Goal: Task Accomplishment & Management: Complete application form

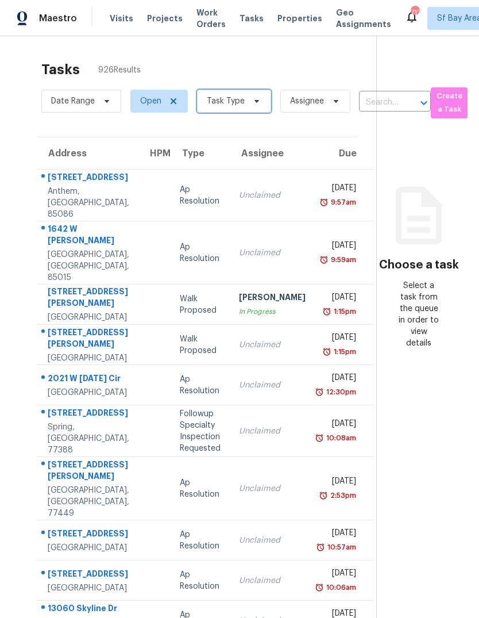
click at [249, 102] on span at bounding box center [255, 101] width 13 height 9
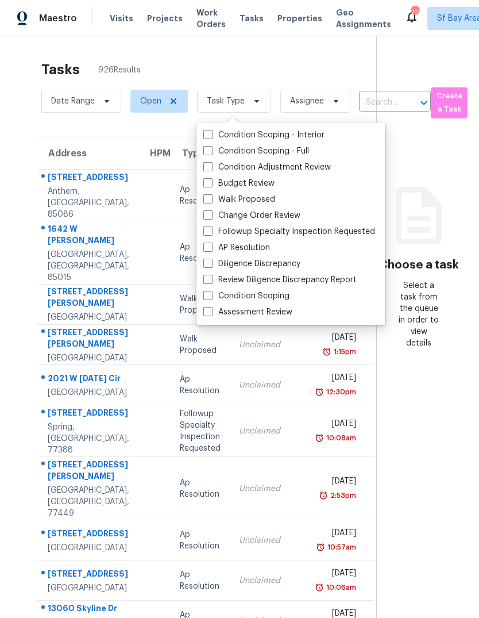
click at [287, 312] on label "Assessment Review" at bounding box center [247, 311] width 89 height 11
click at [211, 312] on input "Assessment Review" at bounding box center [206, 309] width 7 height 7
checkbox input "true"
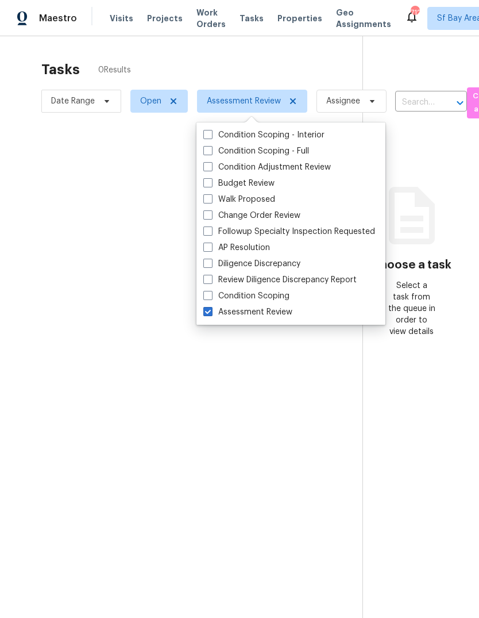
click at [285, 64] on div at bounding box center [239, 309] width 479 height 618
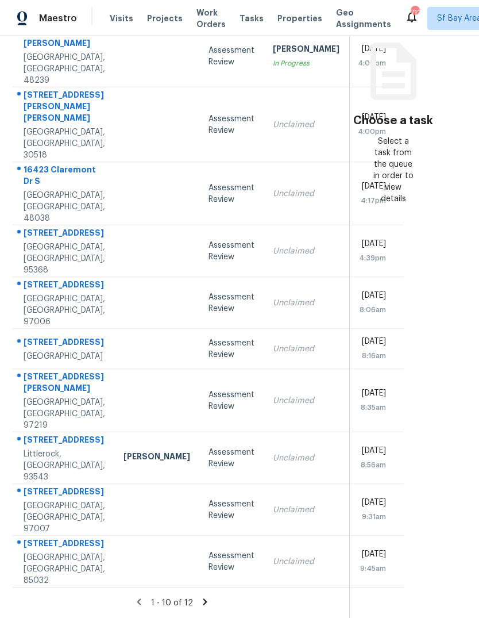
scroll to position [176, 24]
click at [38, 418] on div "[GEOGRAPHIC_DATA], [GEOGRAPHIC_DATA], 97219" at bounding box center [65, 414] width 82 height 34
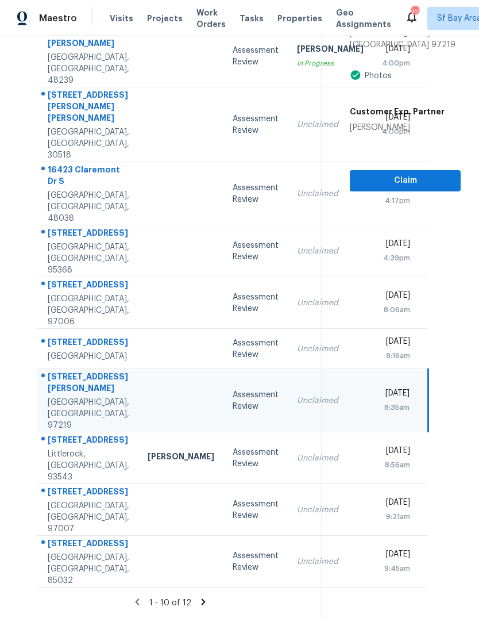
scroll to position [183, 0]
click at [371, 336] on section "Assessment Review [DATE] by 8:35am [STREET_ADDRESS][PERSON_NAME] Photos Custome…" at bounding box center [391, 255] width 139 height 726
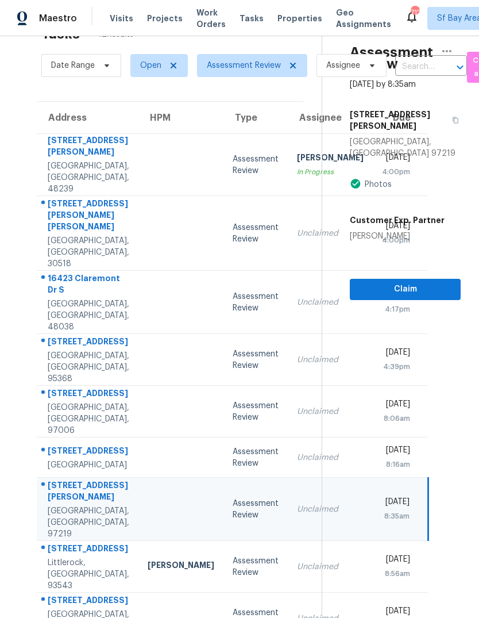
scroll to position [35, 0]
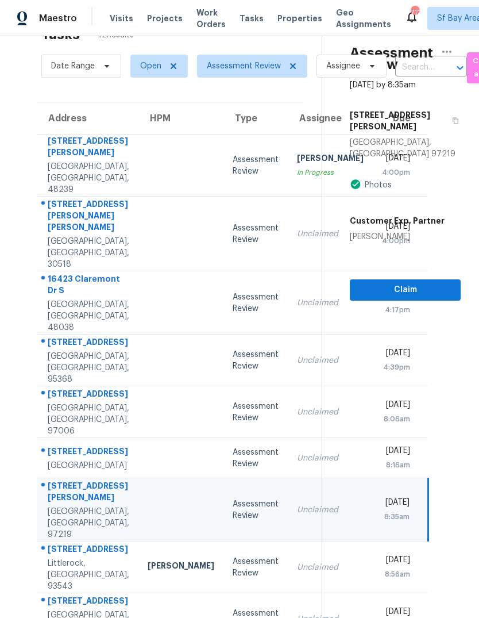
click at [62, 351] on div "[STREET_ADDRESS]" at bounding box center [89, 343] width 82 height 14
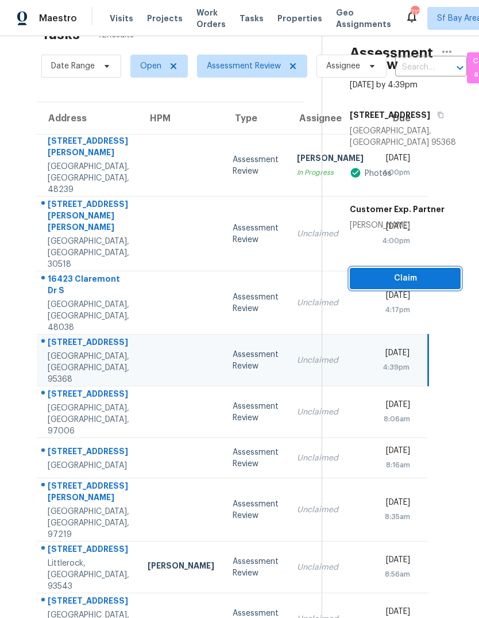
click at [397, 271] on span "Claim" at bounding box center [405, 278] width 93 height 14
click at [406, 271] on span "Claim" at bounding box center [405, 278] width 93 height 14
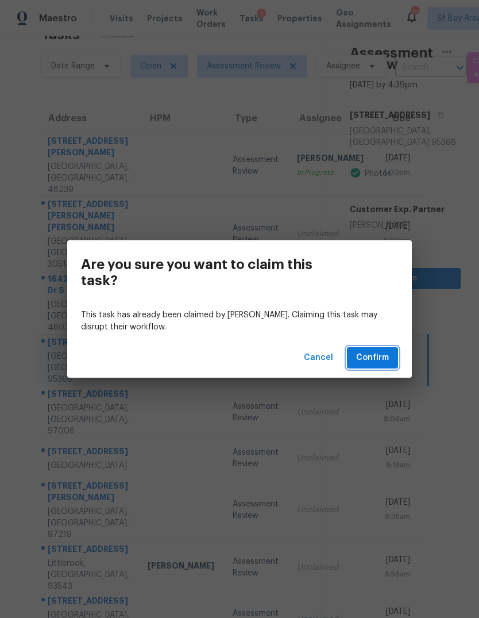
click at [383, 364] on span "Confirm" at bounding box center [372, 358] width 33 height 14
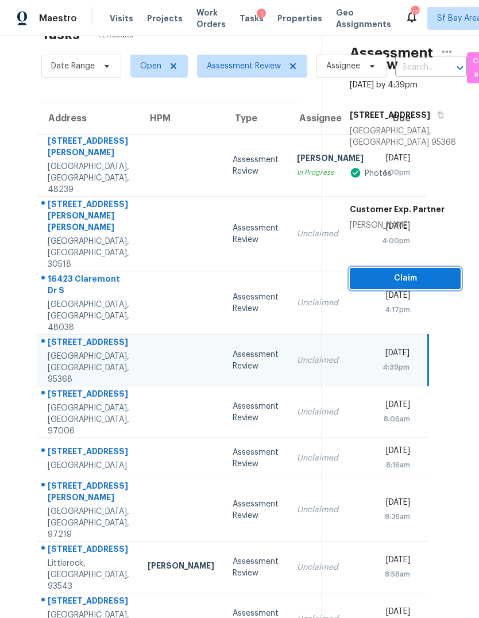
click at [425, 271] on span "Claim" at bounding box center [405, 278] width 93 height 14
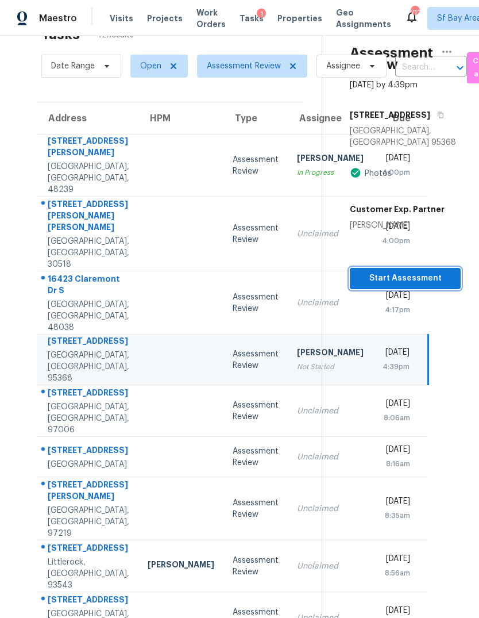
click at [416, 268] on button "Start Assessment" at bounding box center [405, 278] width 111 height 21
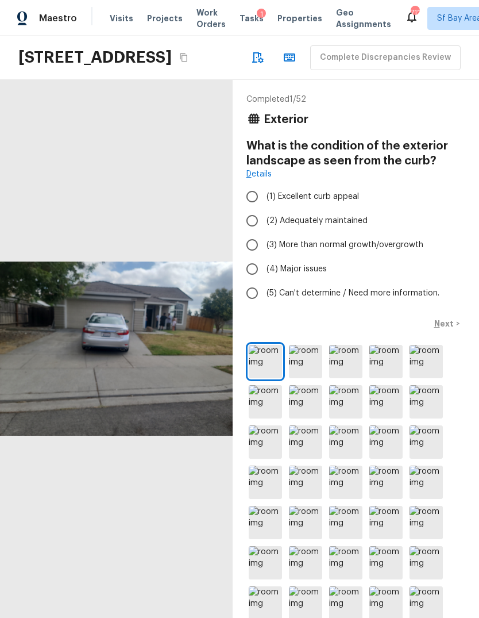
click at [322, 257] on label "(3) More than normal growth/overgrowth" at bounding box center [348, 245] width 216 height 24
click at [264, 257] on input "(3) More than normal growth/overgrowth" at bounding box center [252, 245] width 24 height 24
radio input "true"
click at [450, 329] on p "Next" at bounding box center [446, 323] width 22 height 11
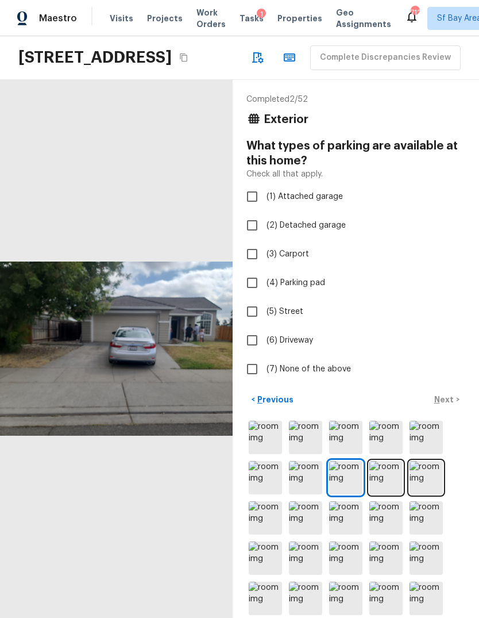
click at [331, 202] on span "(1) Attached garage" at bounding box center [305, 196] width 76 height 11
click at [264, 209] on input "(1) Attached garage" at bounding box center [252, 197] width 24 height 24
checkbox input "true"
click at [447, 405] on p "Next" at bounding box center [446, 399] width 22 height 11
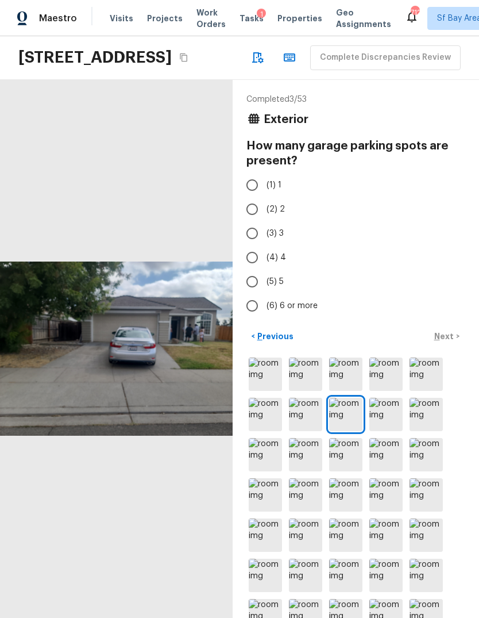
click at [269, 215] on span "(2) 2" at bounding box center [276, 208] width 18 height 11
click at [264, 221] on input "(2) 2" at bounding box center [252, 209] width 24 height 24
radio input "true"
click at [450, 342] on p "Next" at bounding box center [446, 336] width 22 height 11
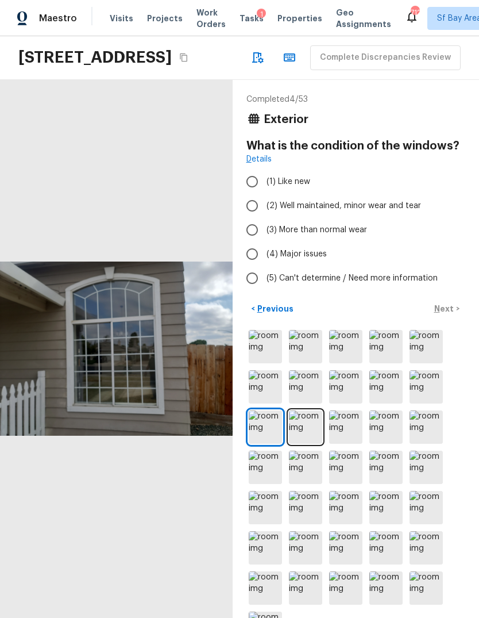
click at [386, 212] on span "(2) Well maintained, minor wear and tear" at bounding box center [344, 205] width 155 height 11
click at [264, 218] on input "(2) Well maintained, minor wear and tear" at bounding box center [252, 206] width 24 height 24
radio input "true"
click at [443, 314] on p "Next" at bounding box center [446, 308] width 22 height 11
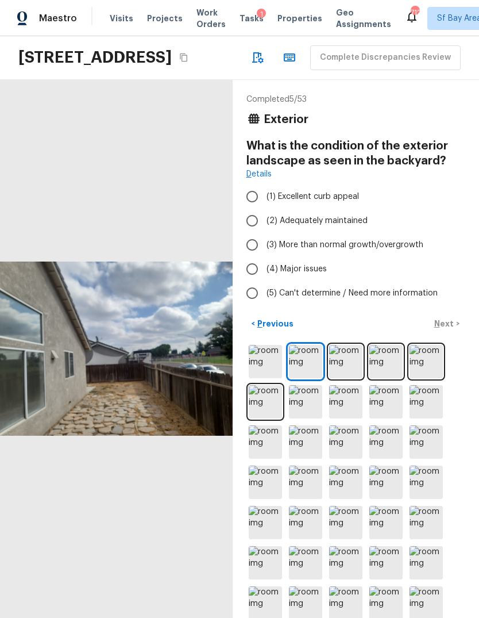
click at [351, 226] on span "(2) Adequately maintained" at bounding box center [317, 220] width 101 height 11
click at [264, 233] on input "(2) Adequately maintained" at bounding box center [252, 221] width 24 height 24
radio input "true"
click at [447, 329] on p "Next" at bounding box center [446, 323] width 22 height 11
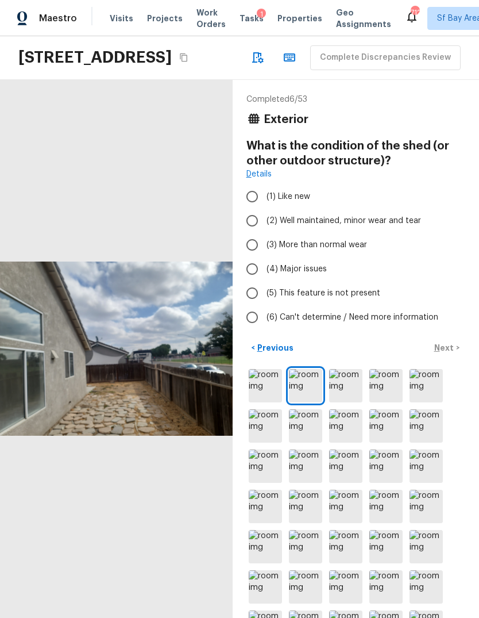
click at [394, 226] on span "(2) Well maintained, minor wear and tear" at bounding box center [344, 220] width 155 height 11
click at [264, 233] on input "(2) Well maintained, minor wear and tear" at bounding box center [252, 221] width 24 height 24
radio input "true"
click at [348, 402] on img at bounding box center [345, 385] width 33 height 33
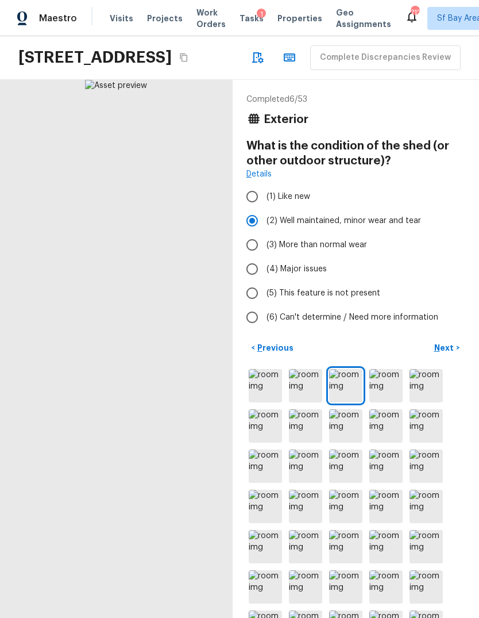
click at [390, 402] on img at bounding box center [386, 385] width 33 height 33
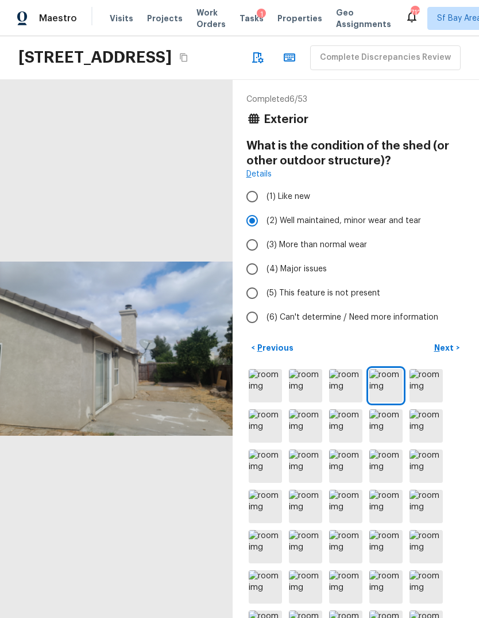
click at [451, 354] on p "Next" at bounding box center [446, 347] width 22 height 11
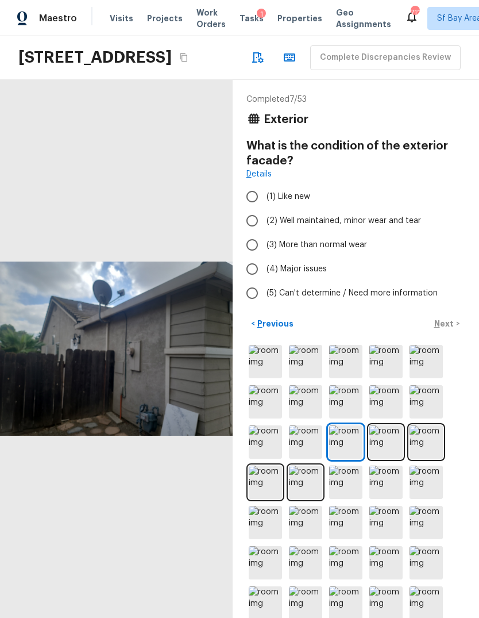
click at [449, 333] on div "< Previous Next >" at bounding box center [356, 323] width 219 height 19
click at [397, 226] on span "(2) Well maintained, minor wear and tear" at bounding box center [344, 220] width 155 height 11
click at [264, 233] on input "(2) Well maintained, minor wear and tear" at bounding box center [252, 221] width 24 height 24
radio input "true"
click at [451, 329] on p "Next" at bounding box center [446, 323] width 22 height 11
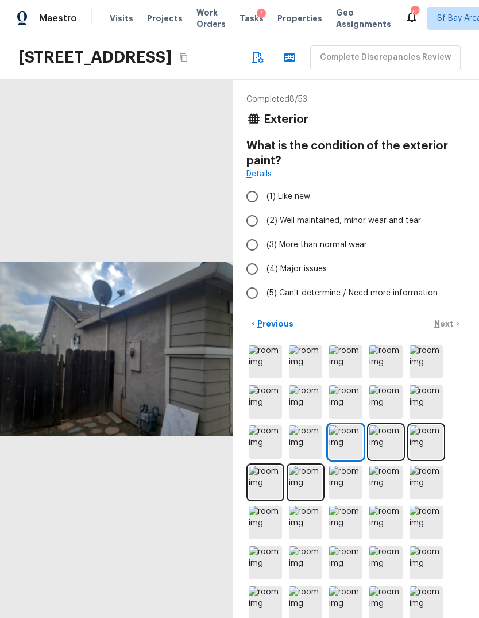
click at [444, 333] on div "< Previous Next >" at bounding box center [356, 323] width 219 height 19
click at [447, 333] on div "< Previous Next >" at bounding box center [356, 323] width 219 height 19
click at [449, 333] on div "< Previous Next >" at bounding box center [356, 323] width 219 height 19
click at [408, 233] on label "(2) Well maintained, minor wear and tear" at bounding box center [348, 221] width 216 height 24
click at [264, 233] on input "(2) Well maintained, minor wear and tear" at bounding box center [252, 221] width 24 height 24
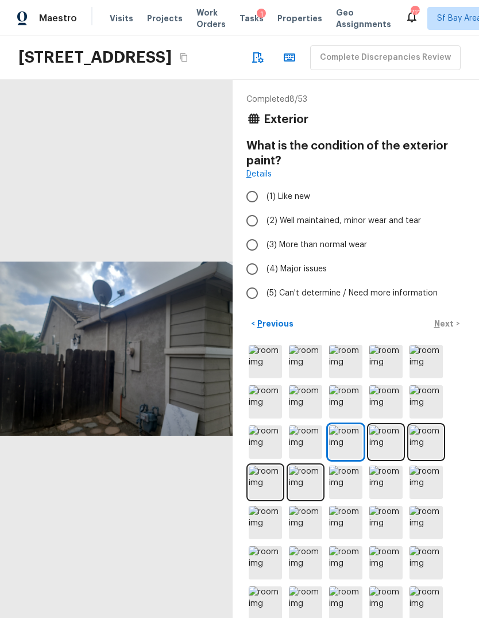
radio input "true"
click at [452, 329] on p "Next" at bounding box center [446, 323] width 22 height 11
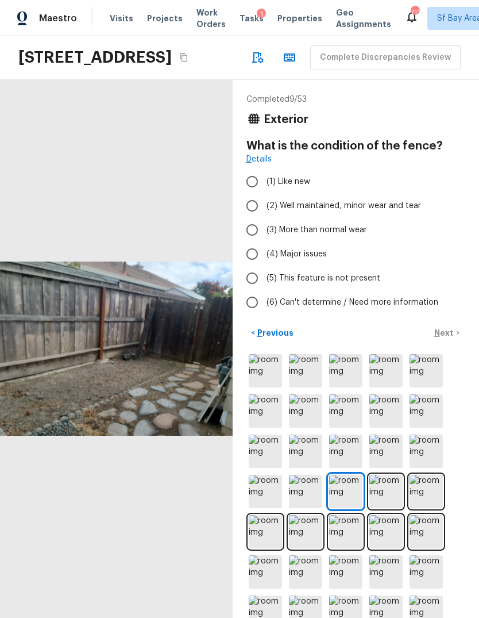
click at [369, 242] on label "(3) More than normal wear" at bounding box center [348, 230] width 216 height 24
click at [264, 242] on input "(3) More than normal wear" at bounding box center [252, 230] width 24 height 24
radio input "true"
click at [444, 339] on p "Next" at bounding box center [446, 332] width 22 height 11
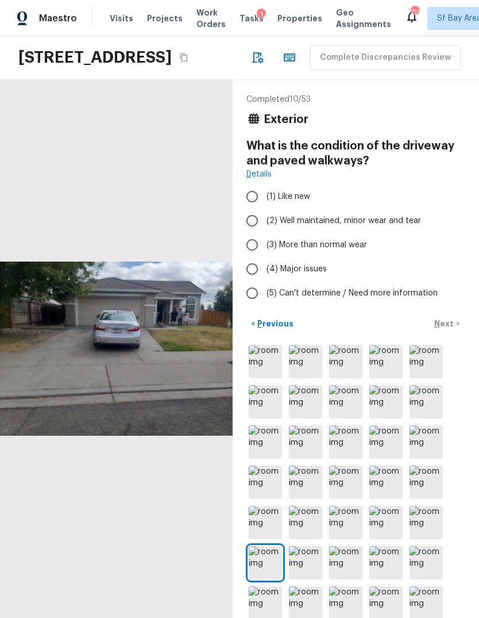
click at [408, 233] on label "(2) Well maintained, minor wear and tear" at bounding box center [348, 221] width 216 height 24
click at [264, 233] on input "(2) Well maintained, minor wear and tear" at bounding box center [252, 221] width 24 height 24
radio input "true"
click at [446, 329] on p "Next" at bounding box center [446, 323] width 22 height 11
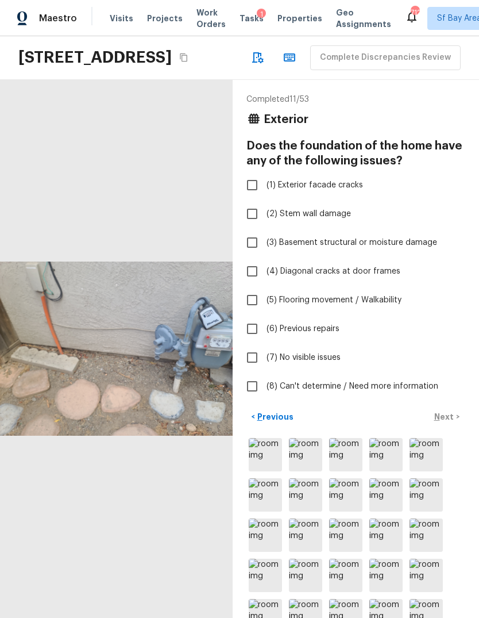
click at [340, 220] on span "(2) Stem wall damage" at bounding box center [309, 213] width 85 height 11
click at [264, 226] on input "(2) Stem wall damage" at bounding box center [252, 214] width 24 height 24
click at [340, 220] on span "(2) Stem wall damage" at bounding box center [309, 213] width 85 height 11
click at [264, 226] on input "(2) Stem wall damage" at bounding box center [252, 214] width 24 height 24
checkbox input "false"
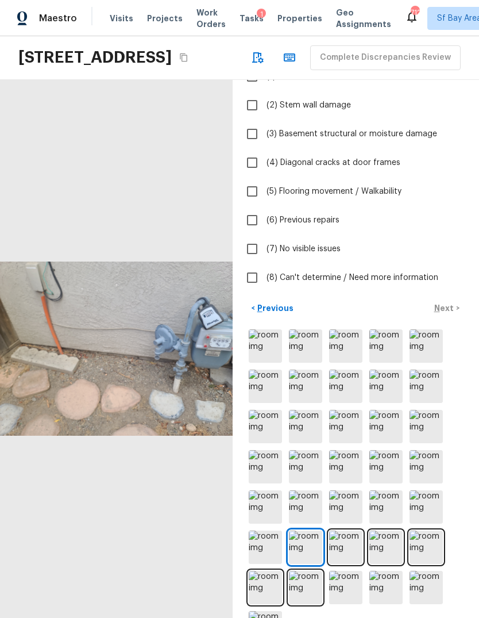
scroll to position [108, 0]
click at [348, 564] on img at bounding box center [345, 547] width 33 height 33
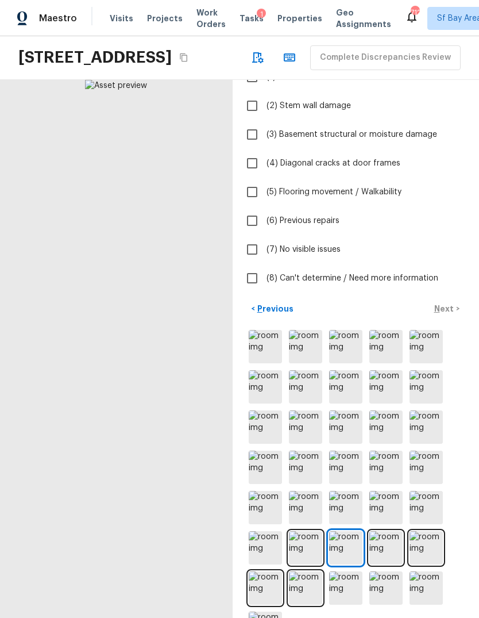
click at [392, 564] on img at bounding box center [386, 547] width 33 height 33
click at [429, 564] on img at bounding box center [426, 547] width 33 height 33
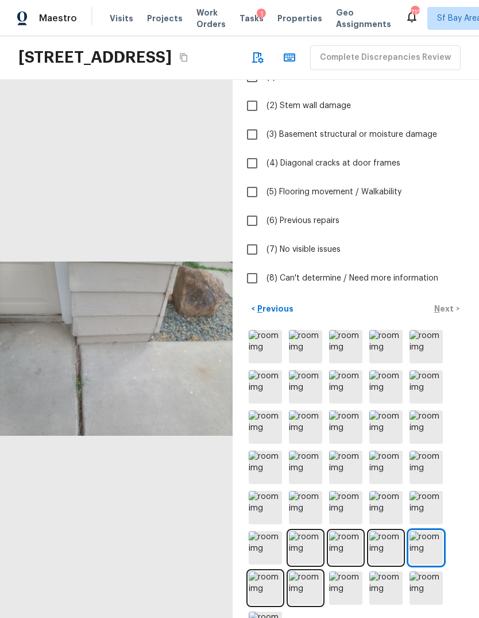
click at [395, 564] on img at bounding box center [386, 547] width 33 height 33
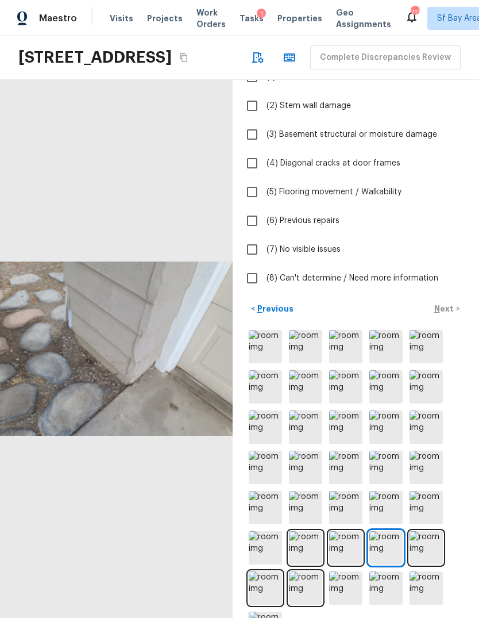
click at [386, 140] on span "(3) Basement structural or moisture damage" at bounding box center [352, 134] width 171 height 11
click at [264, 147] on input "(3) Basement structural or moisture damage" at bounding box center [252, 134] width 24 height 24
checkbox input "true"
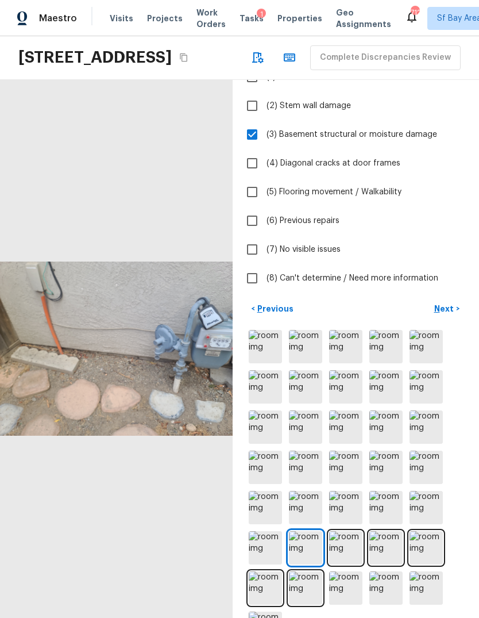
click at [443, 314] on p "Next" at bounding box center [446, 308] width 22 height 11
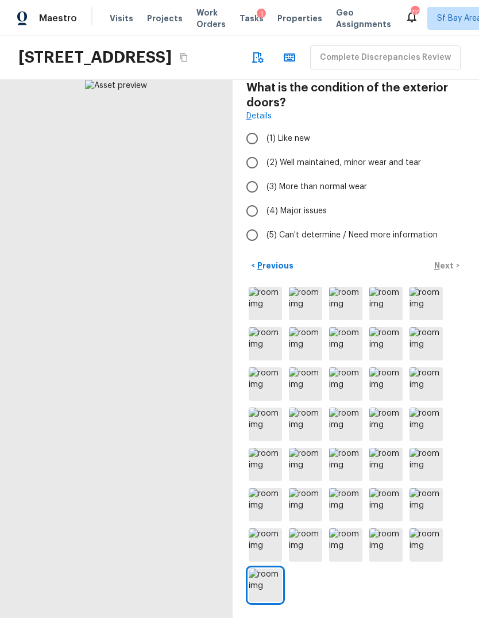
scroll to position [15, 0]
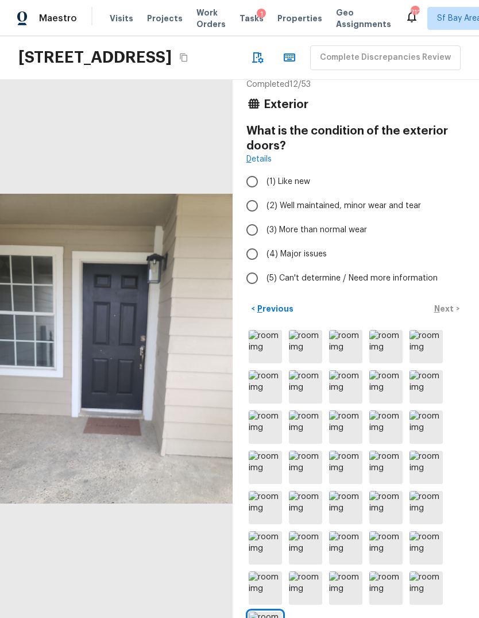
click at [368, 242] on label "(3) More than normal wear" at bounding box center [348, 230] width 216 height 24
click at [264, 242] on input "(3) More than normal wear" at bounding box center [252, 230] width 24 height 24
radio input "true"
click at [447, 314] on p "Next" at bounding box center [446, 308] width 22 height 11
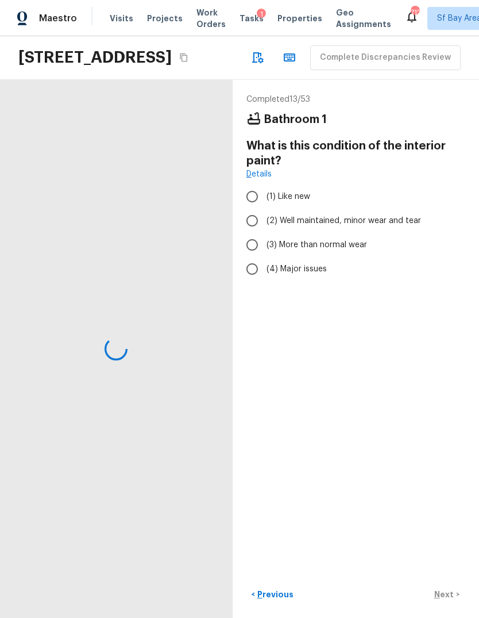
scroll to position [0, 0]
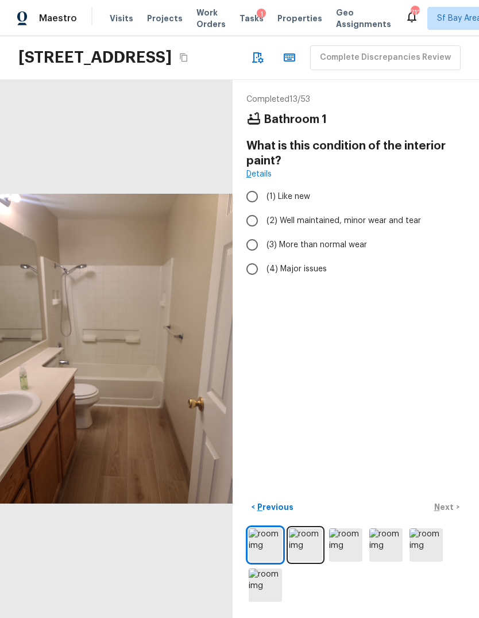
click at [393, 226] on span "(2) Well maintained, minor wear and tear" at bounding box center [344, 220] width 155 height 11
click at [264, 233] on input "(2) Well maintained, minor wear and tear" at bounding box center [252, 221] width 24 height 24
radio input "true"
click at [455, 513] on p "Next" at bounding box center [446, 506] width 22 height 11
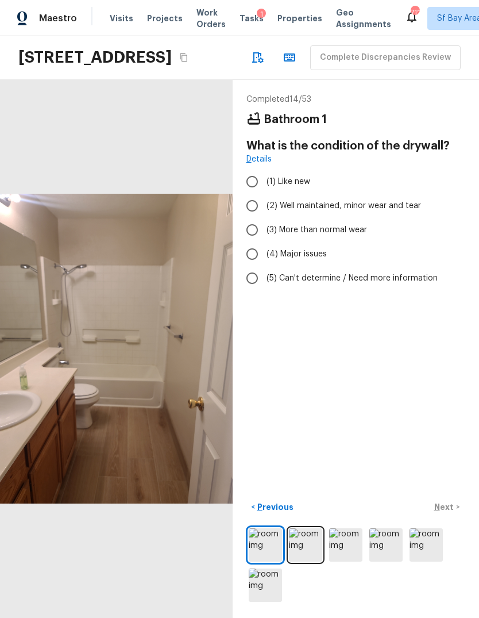
click at [412, 212] on span "(2) Well maintained, minor wear and tear" at bounding box center [344, 205] width 155 height 11
click at [264, 218] on input "(2) Well maintained, minor wear and tear" at bounding box center [252, 206] width 24 height 24
radio input "true"
click at [452, 513] on p "Next" at bounding box center [446, 506] width 22 height 11
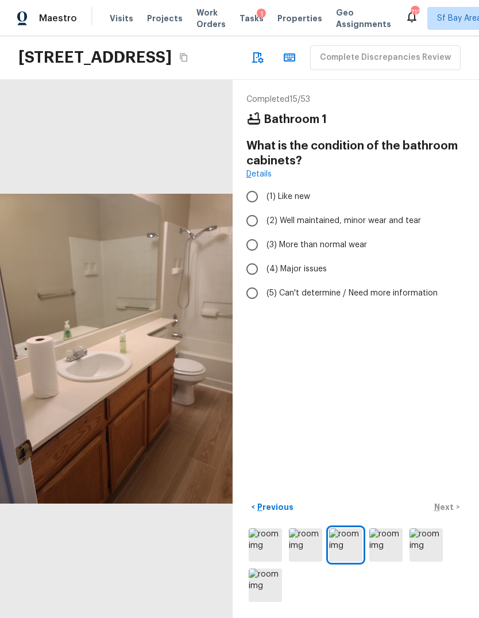
click at [394, 226] on span "(2) Well maintained, minor wear and tear" at bounding box center [344, 220] width 155 height 11
click at [264, 233] on input "(2) Well maintained, minor wear and tear" at bounding box center [252, 221] width 24 height 24
radio input "true"
click at [458, 517] on button "Next >" at bounding box center [447, 507] width 37 height 19
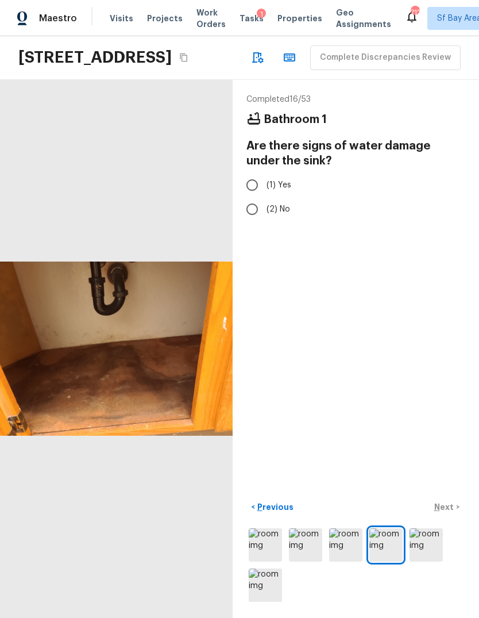
click at [262, 221] on input "(2) No" at bounding box center [252, 209] width 24 height 24
radio input "true"
click at [290, 197] on label "(1) Yes" at bounding box center [348, 185] width 216 height 24
click at [264, 197] on input "(1) Yes" at bounding box center [252, 185] width 24 height 24
radio input "true"
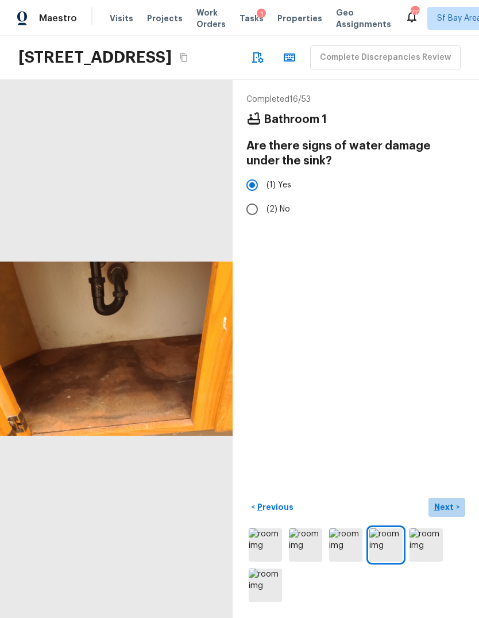
click at [450, 513] on p "Next" at bounding box center [446, 506] width 22 height 11
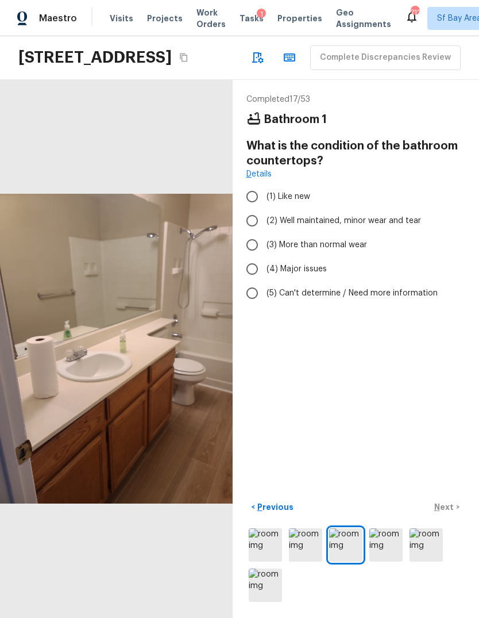
click at [386, 226] on span "(2) Well maintained, minor wear and tear" at bounding box center [344, 220] width 155 height 11
click at [264, 233] on input "(2) Well maintained, minor wear and tear" at bounding box center [252, 221] width 24 height 24
radio input "true"
click at [439, 513] on p "Next" at bounding box center [446, 506] width 22 height 11
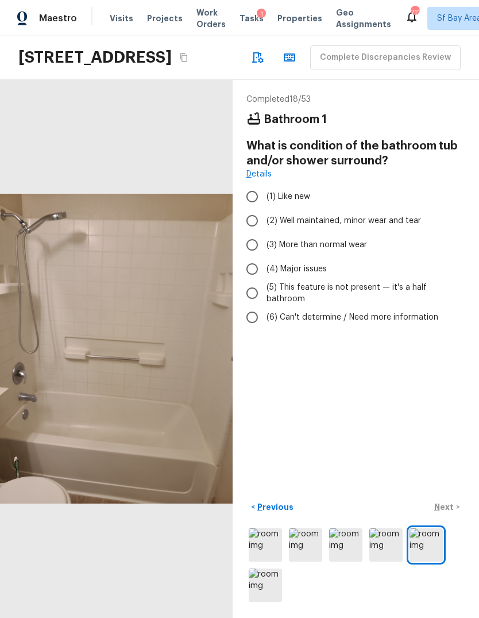
click at [385, 226] on span "(2) Well maintained, minor wear and tear" at bounding box center [344, 220] width 155 height 11
click at [264, 233] on input "(2) Well maintained, minor wear and tear" at bounding box center [252, 221] width 24 height 24
radio input "true"
click at [351, 257] on label "(3) More than normal wear" at bounding box center [348, 245] width 216 height 24
click at [264, 257] on input "(3) More than normal wear" at bounding box center [252, 245] width 24 height 24
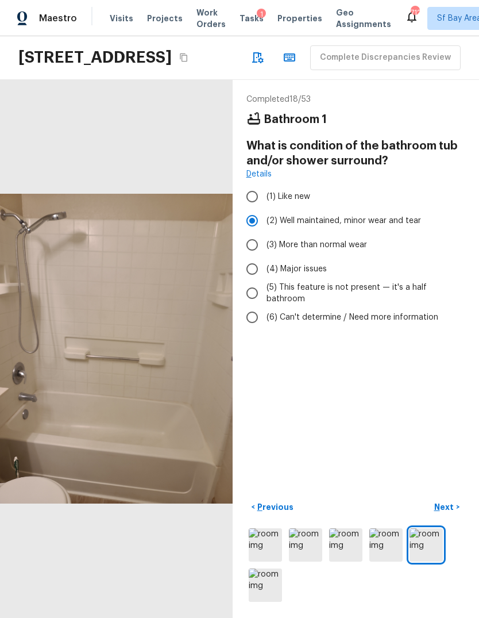
radio input "true"
click at [451, 513] on p "Next" at bounding box center [446, 506] width 22 height 11
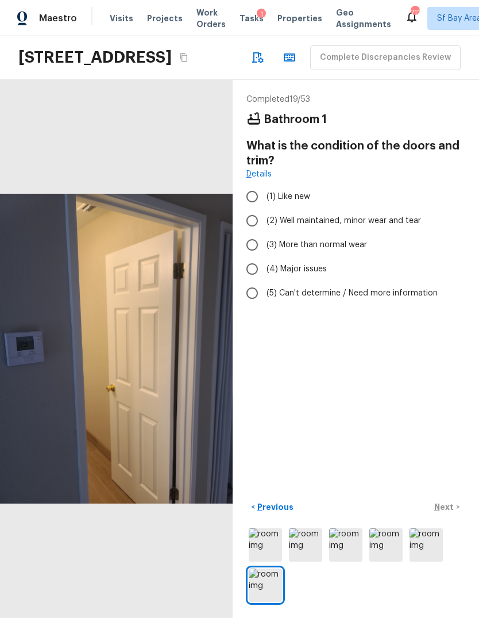
click at [352, 251] on span "(3) More than normal wear" at bounding box center [317, 244] width 101 height 11
click at [264, 257] on input "(3) More than normal wear" at bounding box center [252, 245] width 24 height 24
radio input "true"
click at [400, 226] on span "(2) Well maintained, minor wear and tear" at bounding box center [344, 220] width 155 height 11
click at [264, 233] on input "(2) Well maintained, minor wear and tear" at bounding box center [252, 221] width 24 height 24
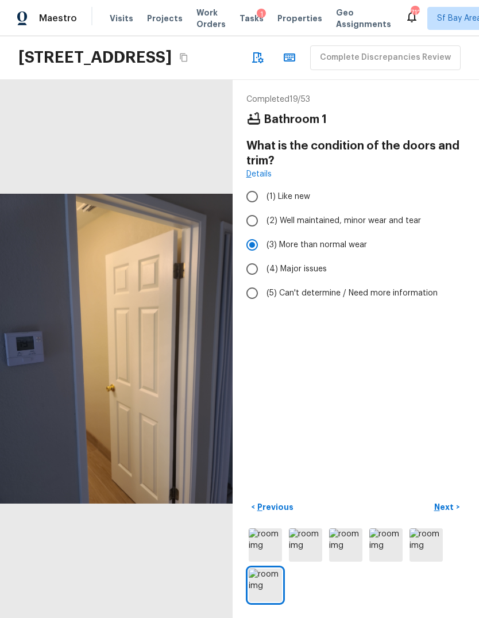
radio input "true"
click at [450, 513] on p "Next" at bounding box center [446, 506] width 22 height 11
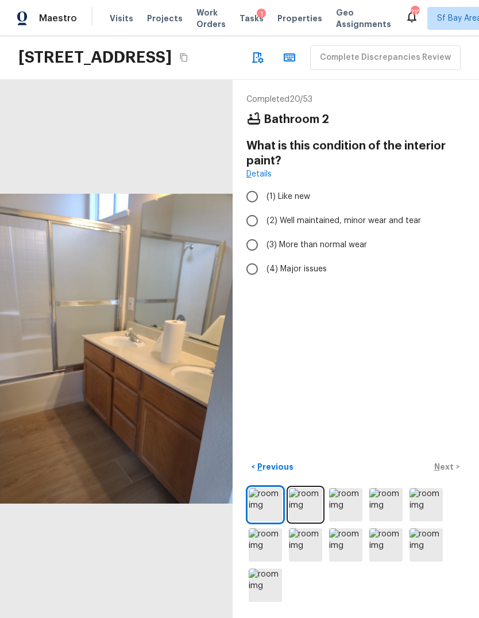
click at [259, 233] on input "(2) Well maintained, minor wear and tear" at bounding box center [252, 221] width 24 height 24
radio input "true"
click at [463, 477] on button "Next >" at bounding box center [447, 467] width 37 height 19
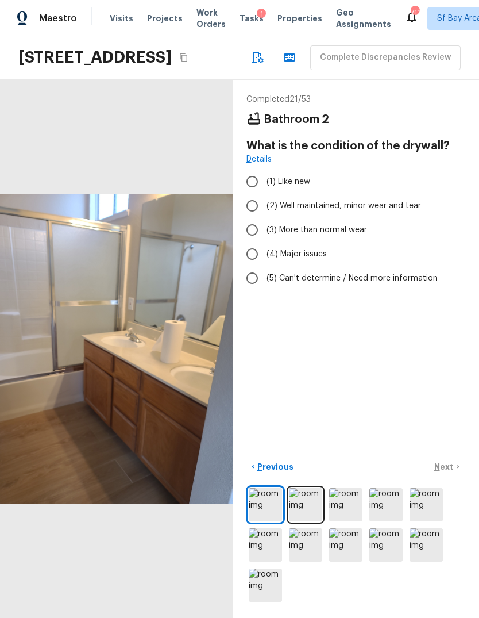
click at [419, 241] on label "(3) More than normal wear" at bounding box center [348, 230] width 216 height 24
click at [264, 241] on input "(3) More than normal wear" at bounding box center [252, 230] width 24 height 24
radio input "true"
click at [405, 214] on label "(2) Well maintained, minor wear and tear" at bounding box center [348, 206] width 216 height 24
click at [264, 214] on input "(2) Well maintained, minor wear and tear" at bounding box center [252, 206] width 24 height 24
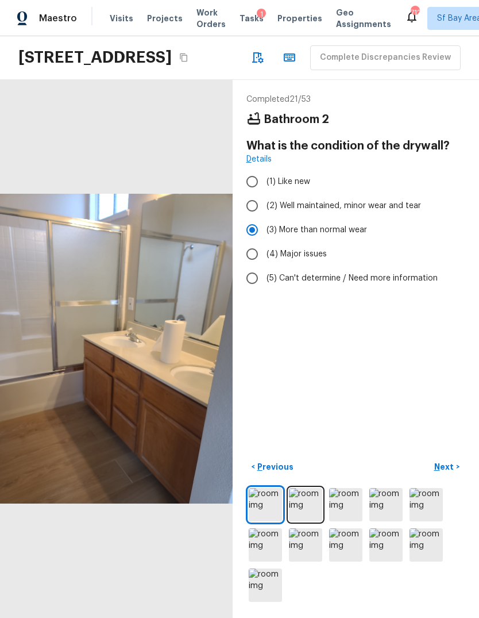
radio input "true"
click at [448, 473] on p "Next" at bounding box center [446, 466] width 22 height 11
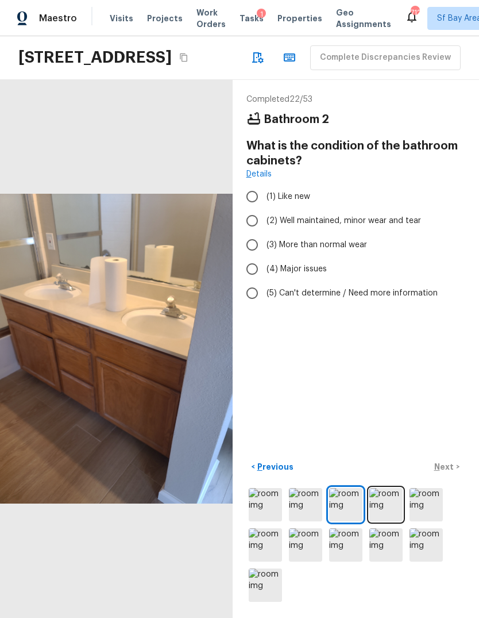
click at [408, 226] on span "(2) Well maintained, minor wear and tear" at bounding box center [344, 220] width 155 height 11
click at [264, 233] on input "(2) Well maintained, minor wear and tear" at bounding box center [252, 221] width 24 height 24
radio input "true"
click at [459, 477] on button "Next >" at bounding box center [447, 467] width 37 height 19
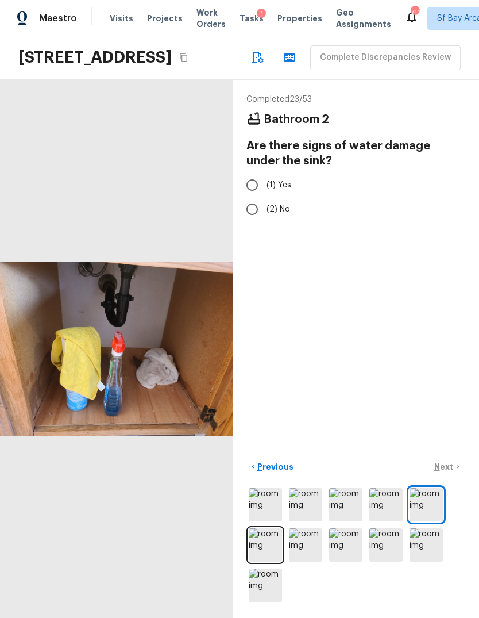
click at [282, 197] on label "(1) Yes" at bounding box center [348, 185] width 216 height 24
click at [264, 197] on input "(1) Yes" at bounding box center [252, 185] width 24 height 24
radio input "true"
click at [452, 473] on p "Next" at bounding box center [446, 466] width 22 height 11
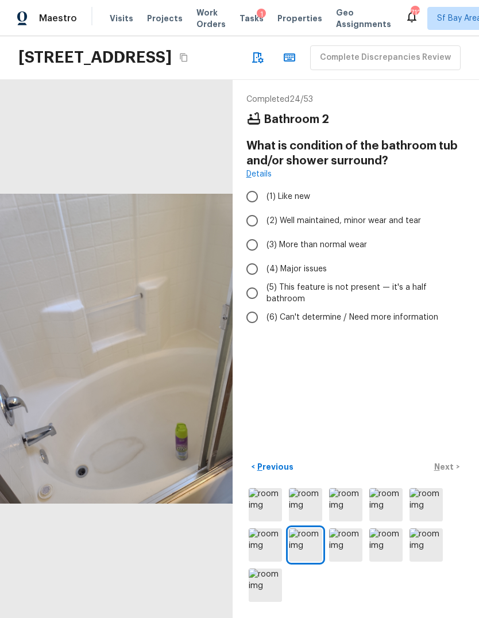
click at [372, 233] on label "(2) Well maintained, minor wear and tear" at bounding box center [348, 221] width 216 height 24
click at [264, 233] on input "(2) Well maintained, minor wear and tear" at bounding box center [252, 221] width 24 height 24
radio input "true"
click at [352, 257] on label "(3) More than normal wear" at bounding box center [348, 245] width 216 height 24
click at [264, 257] on input "(3) More than normal wear" at bounding box center [252, 245] width 24 height 24
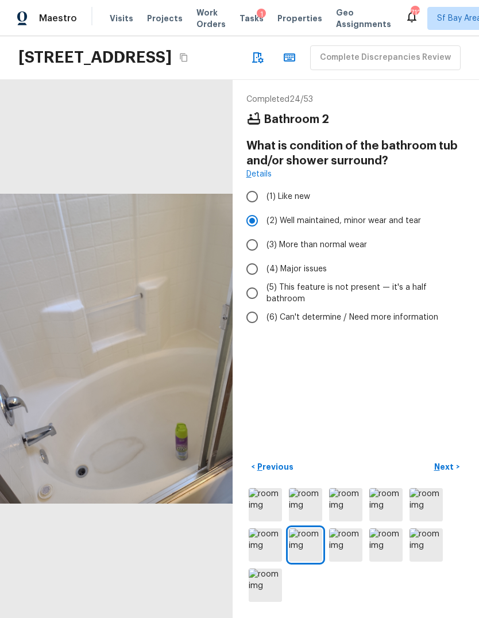
radio input "true"
click at [312, 281] on label "(4) Major issues" at bounding box center [348, 269] width 216 height 24
click at [264, 281] on input "(4) Major issues" at bounding box center [252, 269] width 24 height 24
radio input "true"
click at [456, 477] on button "Next >" at bounding box center [447, 467] width 37 height 19
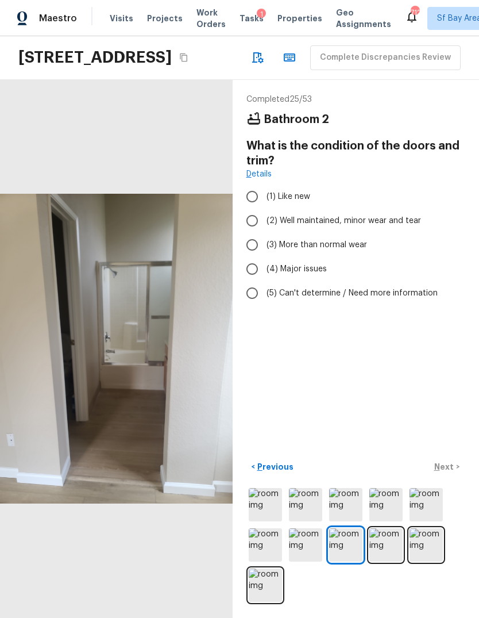
click at [363, 257] on label "(3) More than normal wear" at bounding box center [348, 245] width 216 height 24
click at [264, 257] on input "(3) More than normal wear" at bounding box center [252, 245] width 24 height 24
radio input "true"
click at [454, 473] on p "Next" at bounding box center [446, 466] width 22 height 11
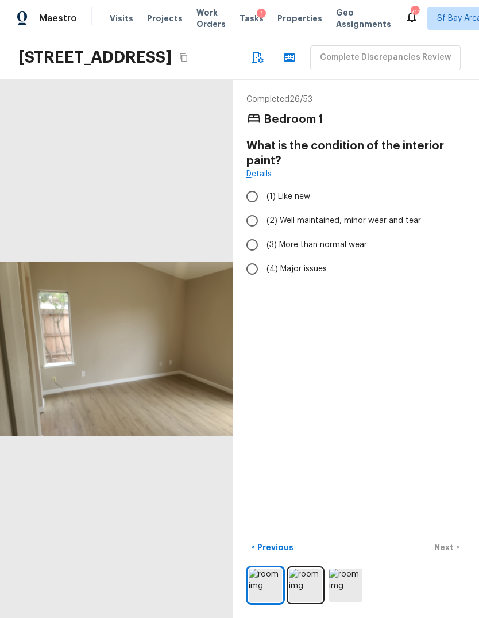
click at [391, 254] on label "(3) More than normal wear" at bounding box center [348, 245] width 216 height 24
click at [264, 254] on input "(3) More than normal wear" at bounding box center [252, 245] width 24 height 24
radio input "true"
click at [400, 226] on span "(2) Well maintained, minor wear and tear" at bounding box center [344, 220] width 155 height 11
click at [264, 233] on input "(2) Well maintained, minor wear and tear" at bounding box center [252, 221] width 24 height 24
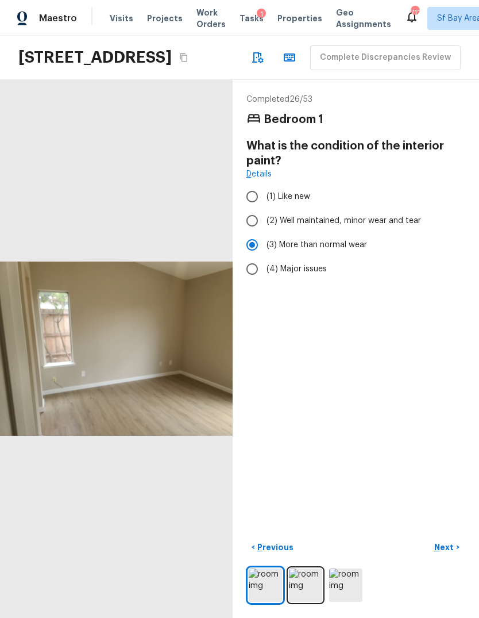
radio input "true"
click at [448, 553] on p "Next" at bounding box center [446, 547] width 22 height 11
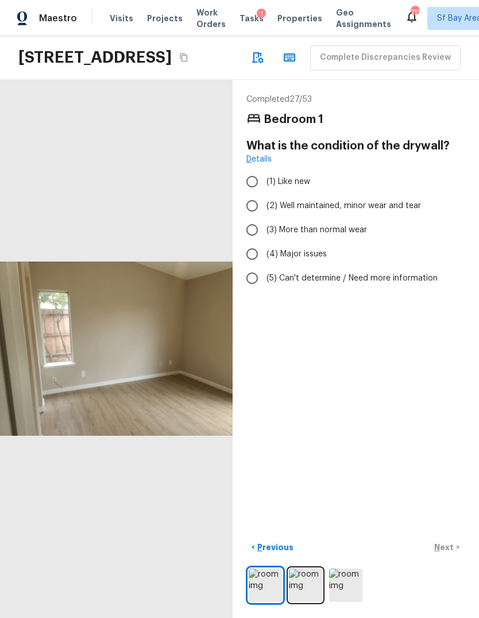
click at [395, 214] on label "(2) Well maintained, minor wear and tear" at bounding box center [348, 206] width 216 height 24
click at [264, 214] on input "(2) Well maintained, minor wear and tear" at bounding box center [252, 206] width 24 height 24
radio input "true"
click at [455, 553] on p "Next" at bounding box center [446, 547] width 22 height 11
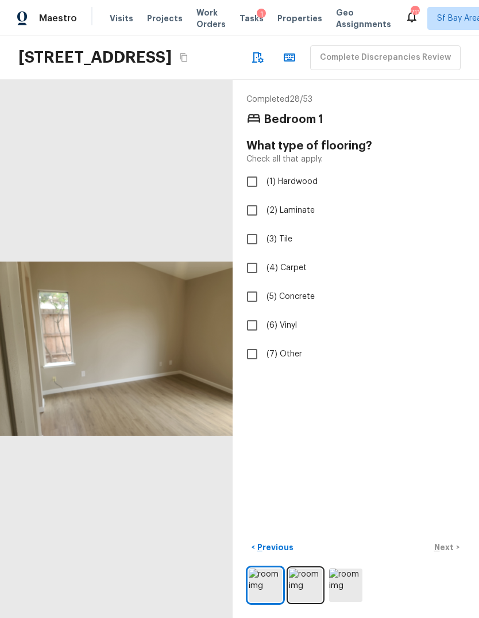
click at [285, 324] on span "(6) Vinyl" at bounding box center [282, 325] width 30 height 11
click at [264, 324] on input "(6) Vinyl" at bounding box center [252, 325] width 24 height 24
checkbox input "true"
click at [452, 553] on p "Next" at bounding box center [446, 547] width 22 height 11
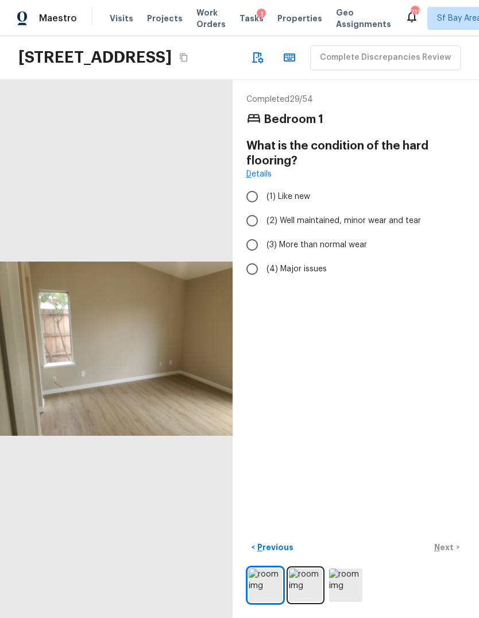
click at [358, 250] on span "(3) More than normal wear" at bounding box center [317, 244] width 101 height 11
click at [264, 250] on input "(3) More than normal wear" at bounding box center [252, 245] width 24 height 24
radio input "true"
click at [391, 230] on label "(2) Well maintained, minor wear and tear" at bounding box center [348, 221] width 216 height 24
click at [264, 230] on input "(2) Well maintained, minor wear and tear" at bounding box center [252, 221] width 24 height 24
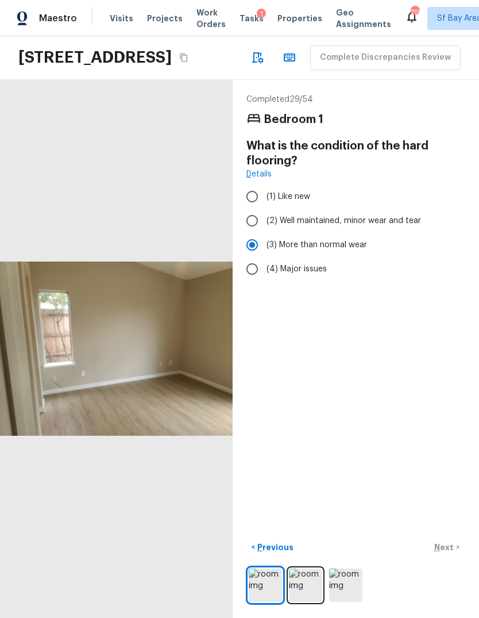
radio input "true"
click at [448, 553] on p "Next" at bounding box center [446, 547] width 22 height 11
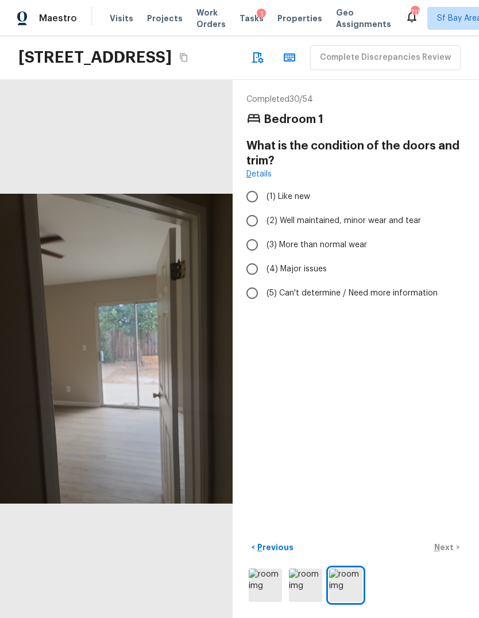
click at [405, 221] on span "(2) Well maintained, minor wear and tear" at bounding box center [344, 220] width 155 height 11
click at [264, 221] on input "(2) Well maintained, minor wear and tear" at bounding box center [252, 221] width 24 height 24
radio input "true"
click at [451, 553] on p "Next" at bounding box center [446, 547] width 22 height 11
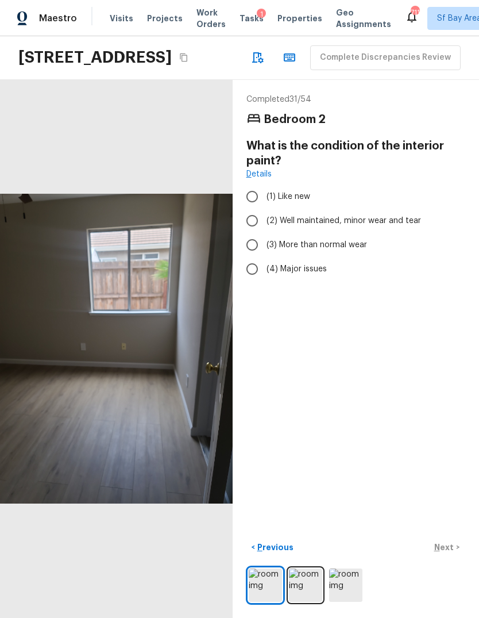
click at [406, 218] on span "(2) Well maintained, minor wear and tear" at bounding box center [344, 220] width 155 height 11
click at [264, 218] on input "(2) Well maintained, minor wear and tear" at bounding box center [252, 221] width 24 height 24
radio input "true"
click at [458, 557] on button "Next >" at bounding box center [447, 547] width 37 height 19
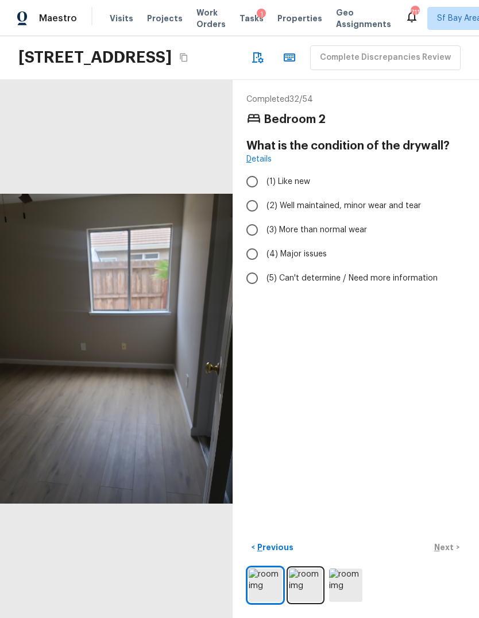
click at [400, 217] on label "(2) Well maintained, minor wear and tear" at bounding box center [348, 206] width 216 height 24
click at [264, 217] on input "(2) Well maintained, minor wear and tear" at bounding box center [252, 206] width 24 height 24
radio input "true"
click at [399, 217] on label "(2) Well maintained, minor wear and tear" at bounding box center [348, 206] width 216 height 24
click at [264, 217] on input "(2) Well maintained, minor wear and tear" at bounding box center [252, 206] width 24 height 24
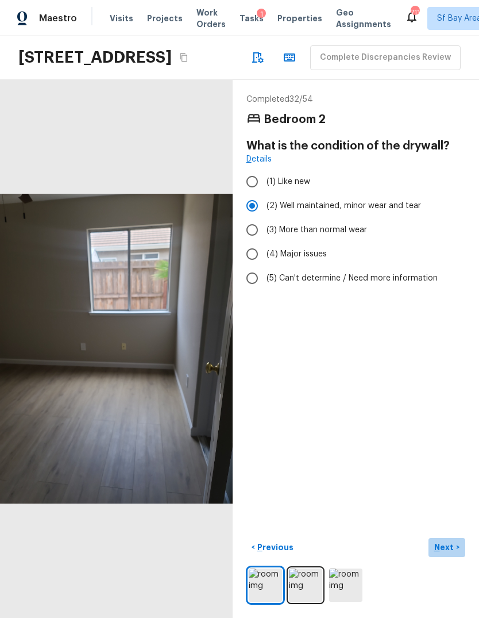
click at [452, 557] on button "Next >" at bounding box center [447, 547] width 37 height 19
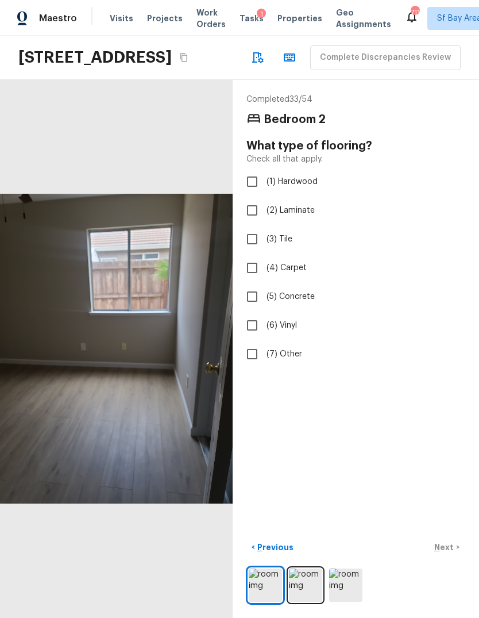
click at [291, 324] on span "(6) Vinyl" at bounding box center [282, 325] width 30 height 11
click at [264, 324] on input "(6) Vinyl" at bounding box center [252, 325] width 24 height 24
checkbox input "true"
click at [454, 553] on p "Next" at bounding box center [446, 547] width 22 height 11
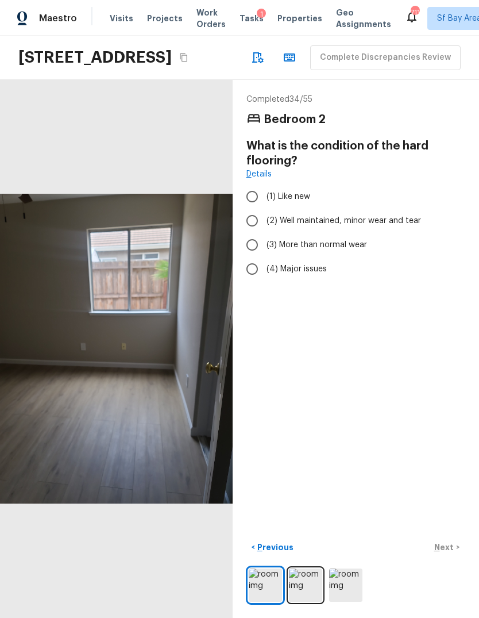
click at [350, 254] on label "(3) More than normal wear" at bounding box center [348, 245] width 216 height 24
click at [264, 254] on input "(3) More than normal wear" at bounding box center [252, 245] width 24 height 24
radio input "true"
click at [453, 553] on p "Next" at bounding box center [446, 547] width 22 height 11
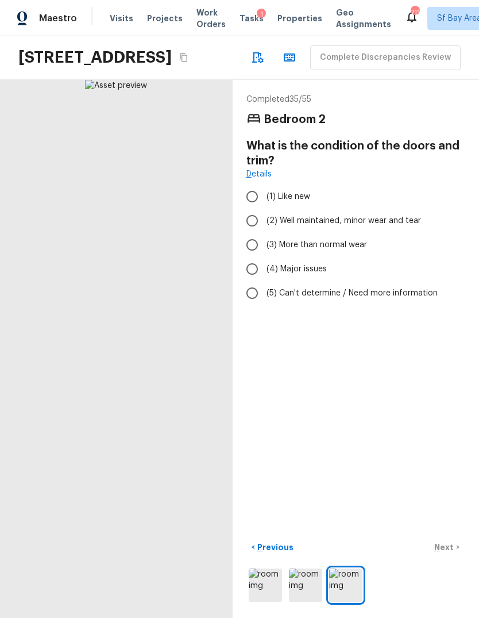
click at [363, 258] on label "(4) Major issues" at bounding box center [348, 269] width 216 height 24
click at [264, 258] on input "(4) Major issues" at bounding box center [252, 269] width 24 height 24
radio input "true"
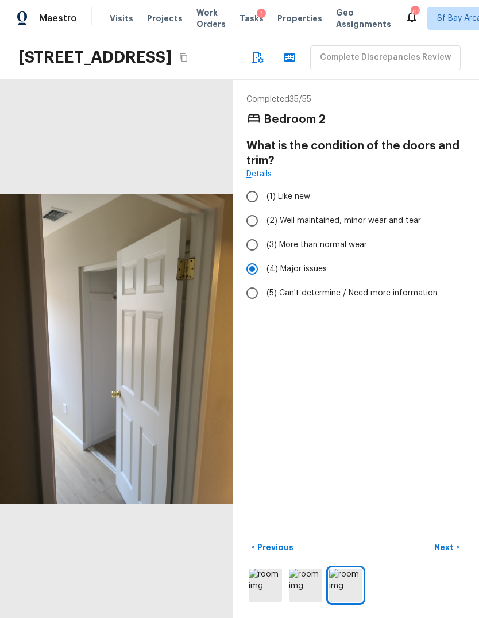
click at [388, 226] on label "(2) Well maintained, minor wear and tear" at bounding box center [348, 221] width 216 height 24
click at [264, 226] on input "(2) Well maintained, minor wear and tear" at bounding box center [252, 221] width 24 height 24
radio input "true"
click at [458, 557] on button "Next >" at bounding box center [447, 547] width 37 height 19
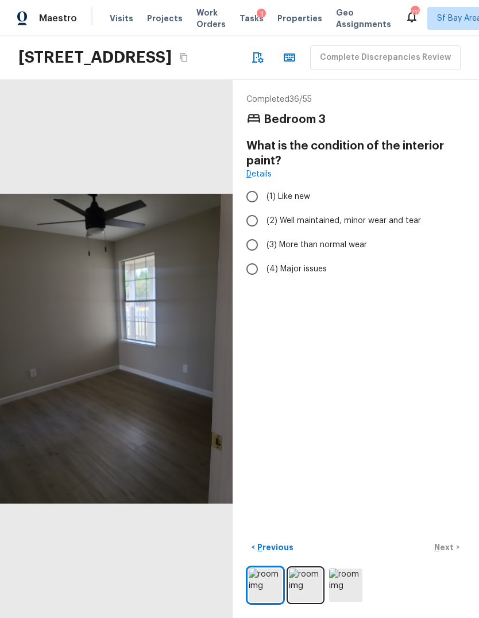
click at [393, 223] on span "(2) Well maintained, minor wear and tear" at bounding box center [344, 220] width 155 height 11
click at [264, 223] on input "(2) Well maintained, minor wear and tear" at bounding box center [252, 221] width 24 height 24
radio input "true"
click at [465, 557] on button "Next >" at bounding box center [447, 547] width 37 height 19
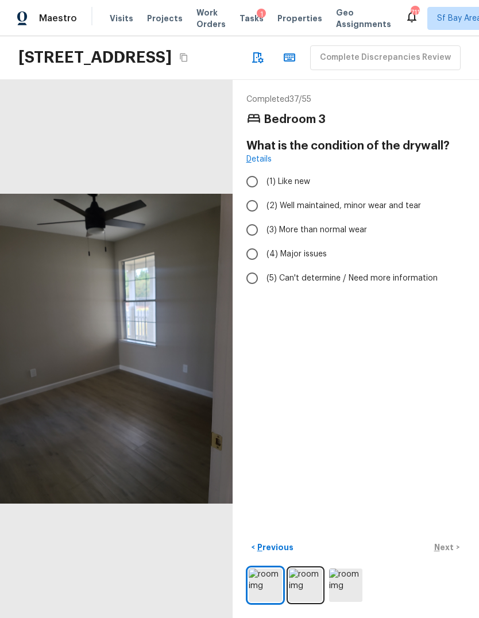
scroll to position [0, 0]
click at [407, 212] on span "(2) Well maintained, minor wear and tear" at bounding box center [344, 205] width 155 height 11
click at [264, 218] on input "(2) Well maintained, minor wear and tear" at bounding box center [252, 206] width 24 height 24
radio input "true"
click at [449, 557] on button "Next >" at bounding box center [447, 547] width 37 height 19
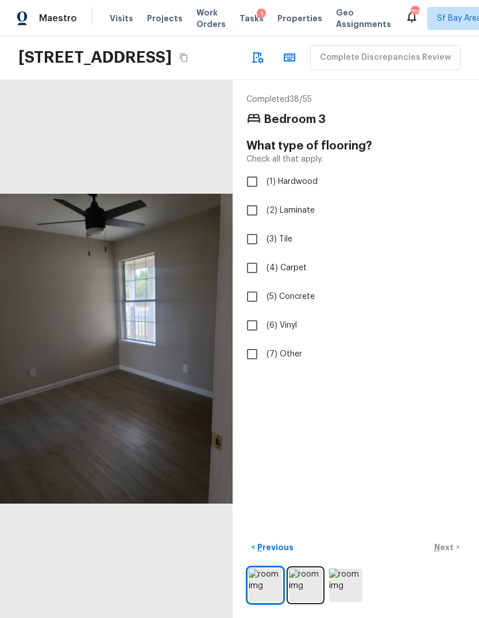
click at [301, 337] on label "(6) Vinyl" at bounding box center [348, 325] width 216 height 24
click at [264, 337] on input "(6) Vinyl" at bounding box center [252, 325] width 24 height 24
checkbox input "true"
click at [452, 557] on div "< Previous Next >" at bounding box center [356, 547] width 219 height 19
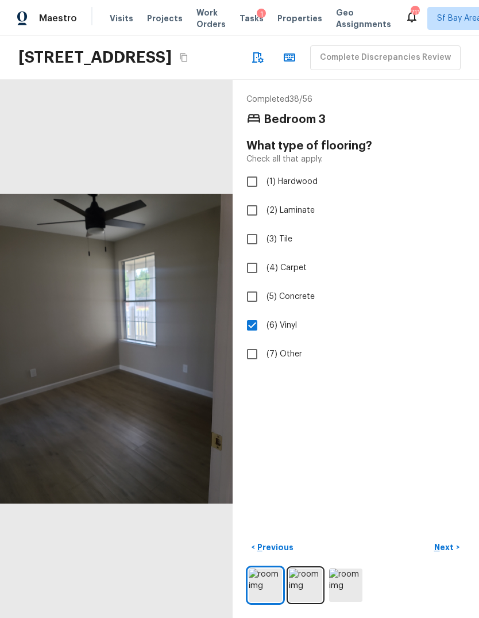
click at [450, 557] on button "Next >" at bounding box center [447, 547] width 37 height 19
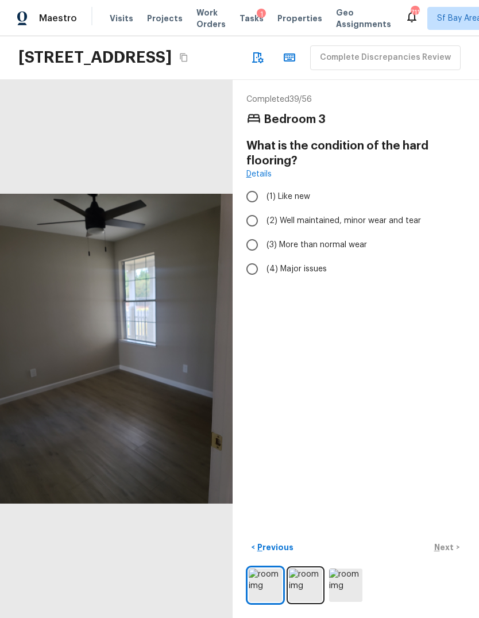
click at [386, 230] on label "(2) Well maintained, minor wear and tear" at bounding box center [348, 221] width 216 height 24
click at [264, 230] on input "(2) Well maintained, minor wear and tear" at bounding box center [252, 221] width 24 height 24
radio input "true"
click at [451, 557] on button "Next >" at bounding box center [447, 547] width 37 height 19
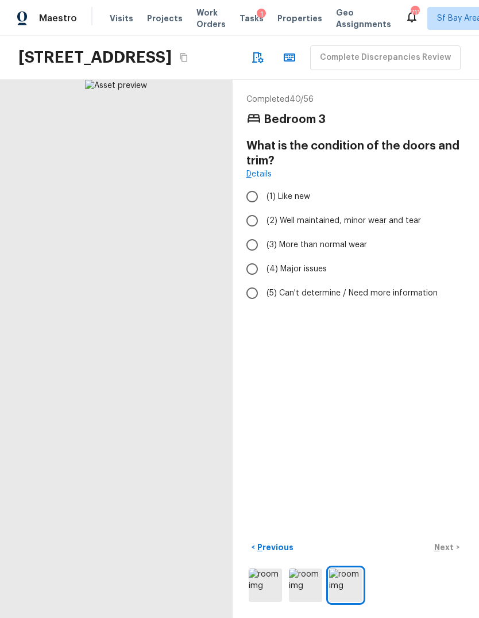
click at [402, 233] on label "(2) Well maintained, minor wear and tear" at bounding box center [348, 221] width 216 height 24
click at [264, 233] on input "(2) Well maintained, minor wear and tear" at bounding box center [252, 221] width 24 height 24
radio input "true"
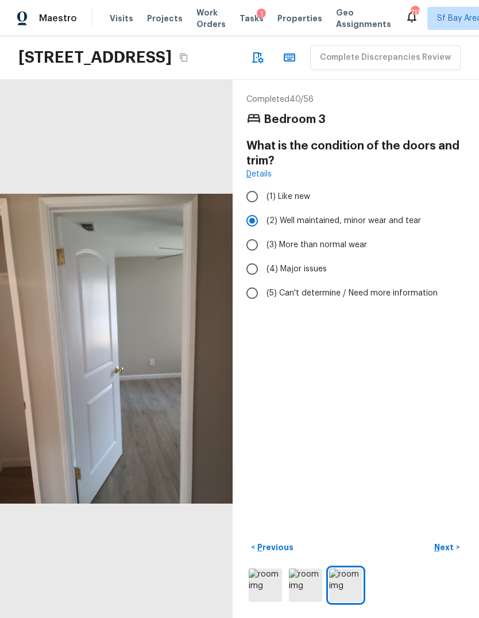
click at [449, 553] on p "Next" at bounding box center [446, 547] width 22 height 11
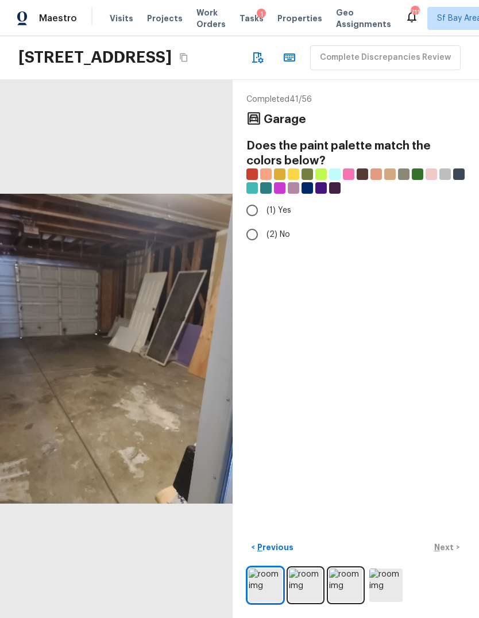
click at [261, 226] on label "(2) No" at bounding box center [348, 234] width 216 height 24
click at [261, 226] on input "(2) No" at bounding box center [252, 234] width 24 height 24
radio input "true"
click at [451, 553] on p "Next" at bounding box center [446, 547] width 22 height 11
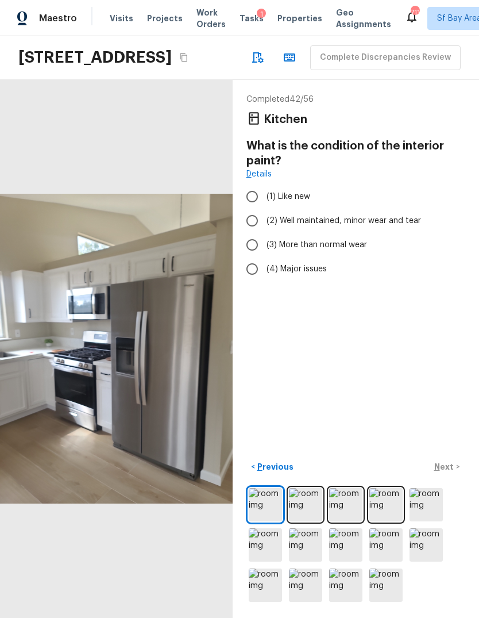
click at [386, 226] on span "(2) Well maintained, minor wear and tear" at bounding box center [344, 220] width 155 height 11
click at [264, 226] on input "(2) Well maintained, minor wear and tear" at bounding box center [252, 221] width 24 height 24
radio input "true"
click at [456, 477] on button "Next >" at bounding box center [447, 467] width 37 height 19
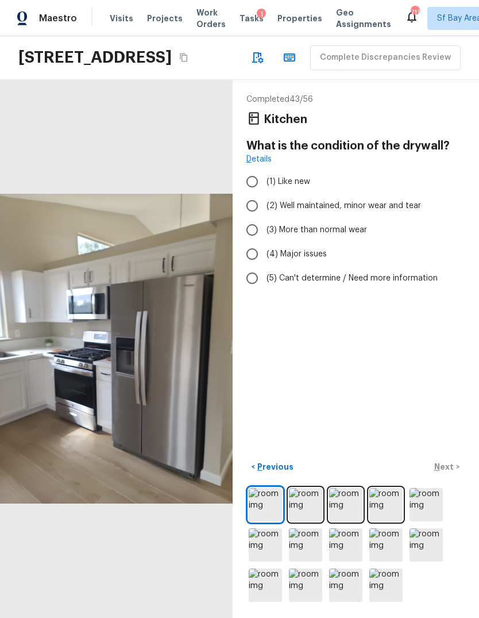
click at [356, 236] on span "(3) More than normal wear" at bounding box center [317, 229] width 101 height 11
click at [264, 236] on input "(3) More than normal wear" at bounding box center [252, 230] width 24 height 24
radio input "true"
click at [408, 215] on label "(2) Well maintained, minor wear and tear" at bounding box center [348, 206] width 216 height 24
click at [264, 215] on input "(2) Well maintained, minor wear and tear" at bounding box center [252, 206] width 24 height 24
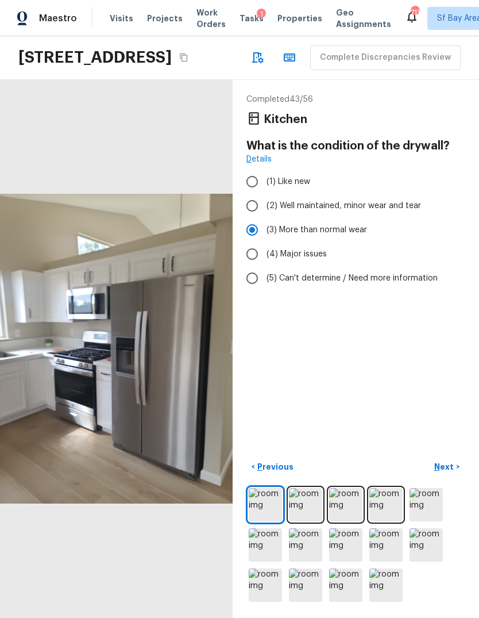
radio input "true"
click at [451, 477] on button "Next >" at bounding box center [447, 467] width 37 height 19
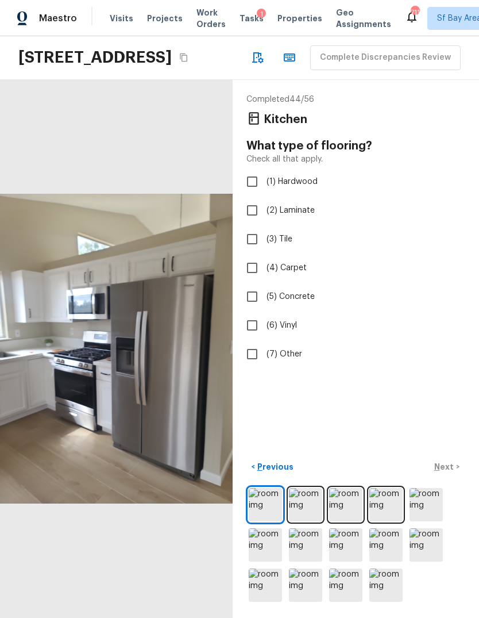
click at [293, 331] on span "(6) Vinyl" at bounding box center [282, 325] width 30 height 11
click at [264, 332] on input "(6) Vinyl" at bounding box center [252, 325] width 24 height 24
checkbox input "true"
click at [451, 477] on div "< Previous Next >" at bounding box center [356, 467] width 219 height 19
click at [451, 473] on p "Next" at bounding box center [446, 466] width 22 height 11
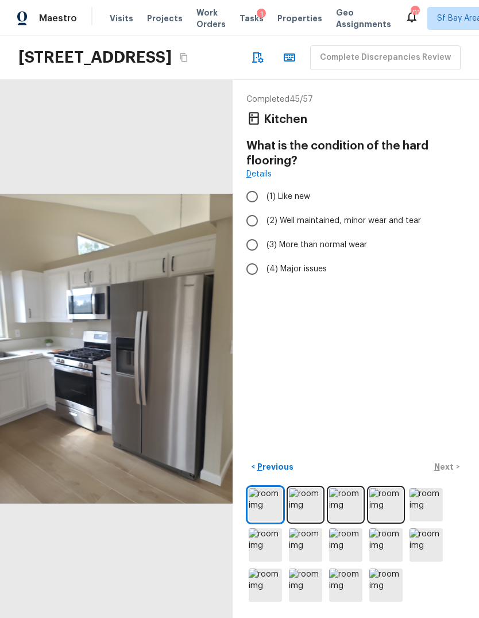
click at [394, 226] on span "(2) Well maintained, minor wear and tear" at bounding box center [344, 220] width 155 height 11
click at [264, 227] on input "(2) Well maintained, minor wear and tear" at bounding box center [252, 221] width 24 height 24
radio input "true"
click at [456, 477] on button "Next >" at bounding box center [447, 467] width 37 height 19
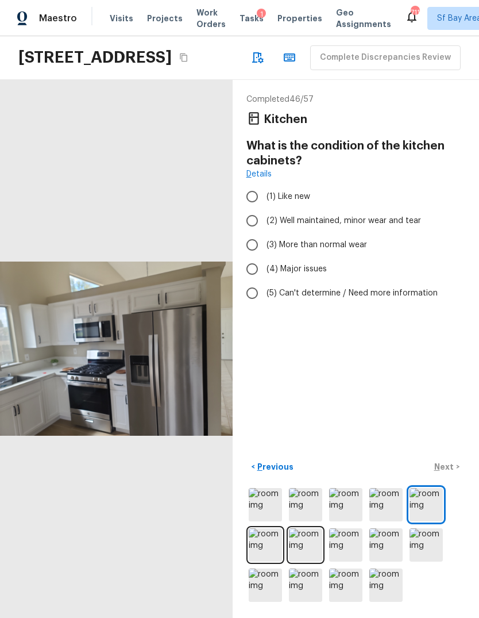
click at [412, 241] on label "(3) More than normal wear" at bounding box center [348, 245] width 216 height 24
click at [264, 241] on input "(3) More than normal wear" at bounding box center [252, 245] width 24 height 24
radio input "true"
click at [359, 251] on span "(3) More than normal wear" at bounding box center [317, 244] width 101 height 11
click at [264, 251] on input "(3) More than normal wear" at bounding box center [252, 245] width 24 height 24
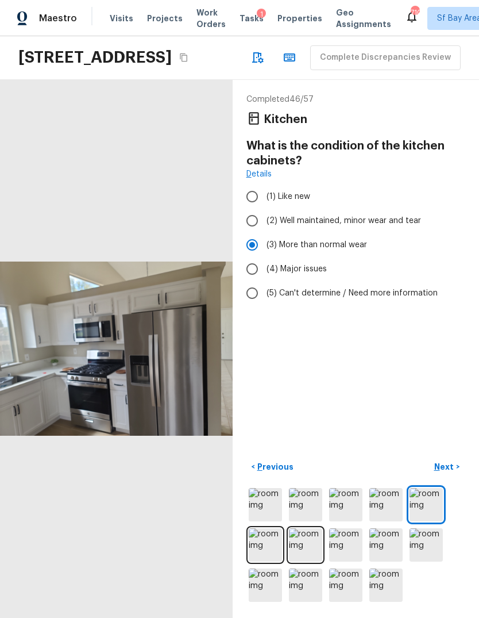
click at [451, 473] on p "Next" at bounding box center [446, 466] width 22 height 11
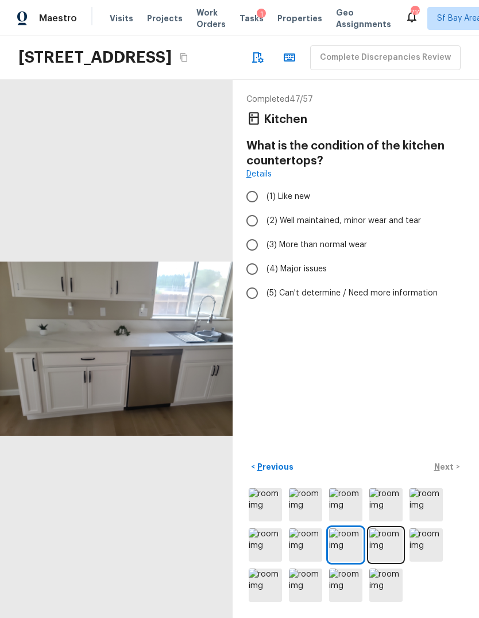
click at [393, 224] on span "(2) Well maintained, minor wear and tear" at bounding box center [344, 220] width 155 height 11
click at [264, 224] on input "(2) Well maintained, minor wear and tear" at bounding box center [252, 221] width 24 height 24
radio input "true"
click at [455, 477] on button "Next >" at bounding box center [447, 467] width 37 height 19
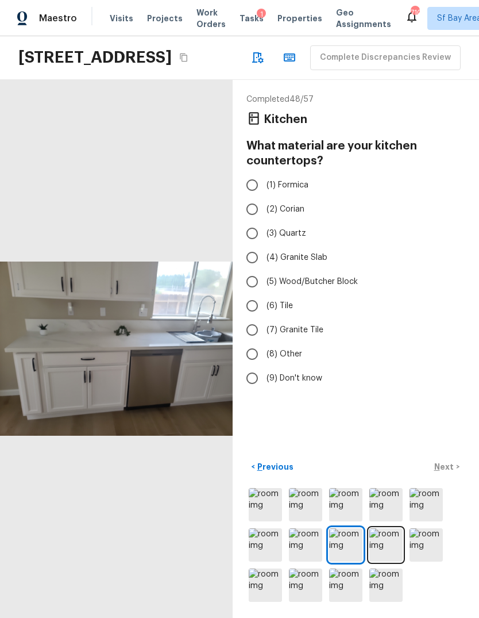
click at [306, 230] on label "(3) Quartz" at bounding box center [348, 233] width 216 height 24
click at [264, 230] on input "(3) Quartz" at bounding box center [252, 233] width 24 height 24
radio input "true"
click at [454, 473] on p "Next" at bounding box center [446, 466] width 22 height 11
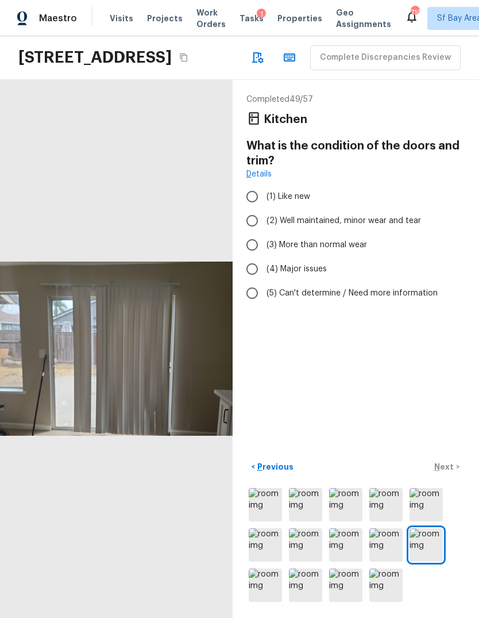
click at [395, 226] on span "(2) Well maintained, minor wear and tear" at bounding box center [344, 220] width 155 height 11
click at [264, 227] on input "(2) Well maintained, minor wear and tear" at bounding box center [252, 221] width 24 height 24
radio input "true"
click at [362, 254] on label "(3) More than normal wear" at bounding box center [348, 245] width 216 height 24
click at [264, 254] on input "(3) More than normal wear" at bounding box center [252, 245] width 24 height 24
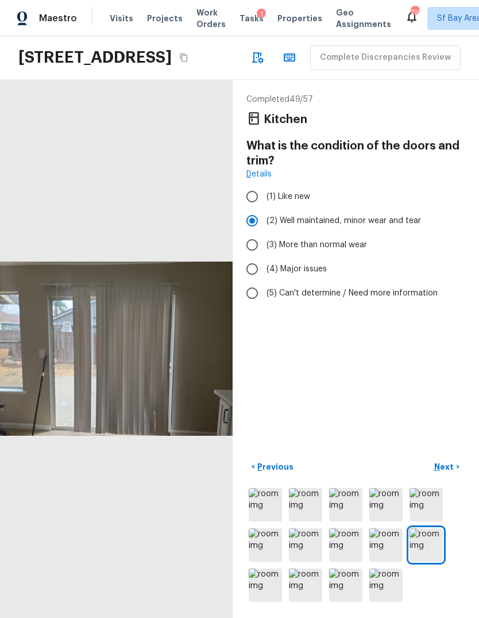
radio input "true"
click at [453, 473] on p "Next" at bounding box center [446, 466] width 22 height 11
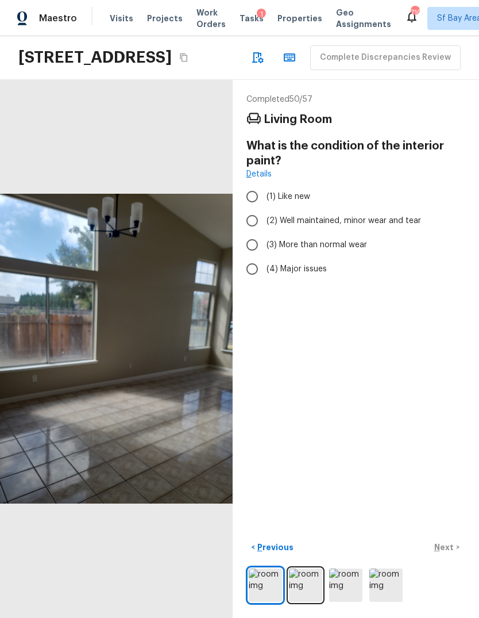
click at [396, 233] on label "(2) Well maintained, minor wear and tear" at bounding box center [348, 221] width 216 height 24
click at [264, 233] on input "(2) Well maintained, minor wear and tear" at bounding box center [252, 221] width 24 height 24
radio input "true"
click at [455, 553] on p "Next" at bounding box center [446, 547] width 22 height 11
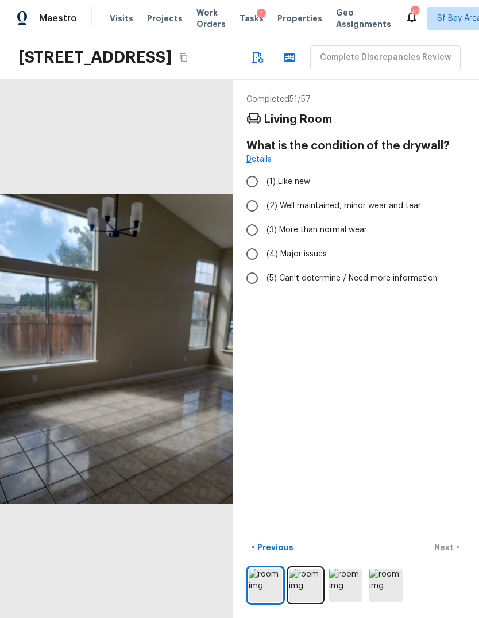
click at [341, 234] on span "(3) More than normal wear" at bounding box center [317, 229] width 101 height 11
click at [264, 234] on input "(3) More than normal wear" at bounding box center [252, 230] width 24 height 24
radio input "true"
click at [407, 215] on label "(2) Well maintained, minor wear and tear" at bounding box center [348, 206] width 216 height 24
click at [264, 215] on input "(2) Well maintained, minor wear and tear" at bounding box center [252, 206] width 24 height 24
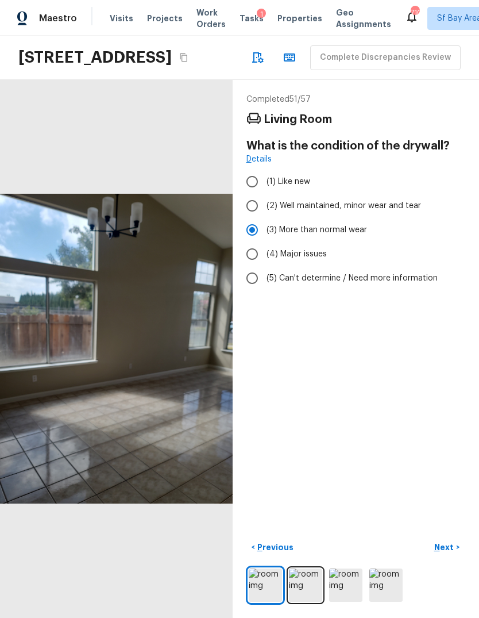
radio input "true"
click at [453, 553] on p "Next" at bounding box center [446, 547] width 22 height 11
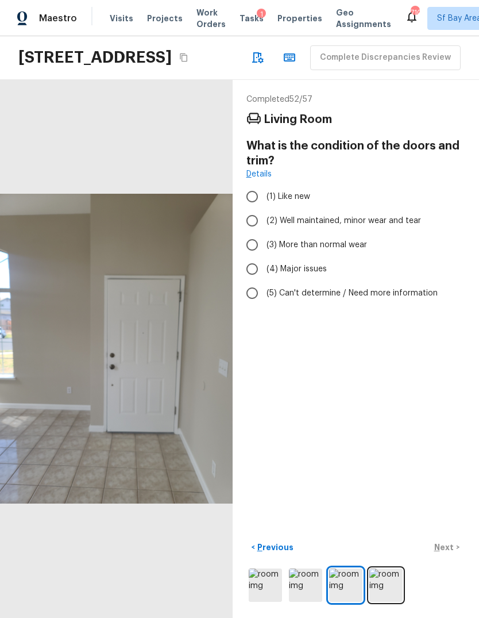
click at [407, 219] on span "(2) Well maintained, minor wear and tear" at bounding box center [344, 220] width 155 height 11
click at [264, 219] on input "(2) Well maintained, minor wear and tear" at bounding box center [252, 221] width 24 height 24
radio input "true"
click at [451, 553] on p "Next" at bounding box center [446, 547] width 22 height 11
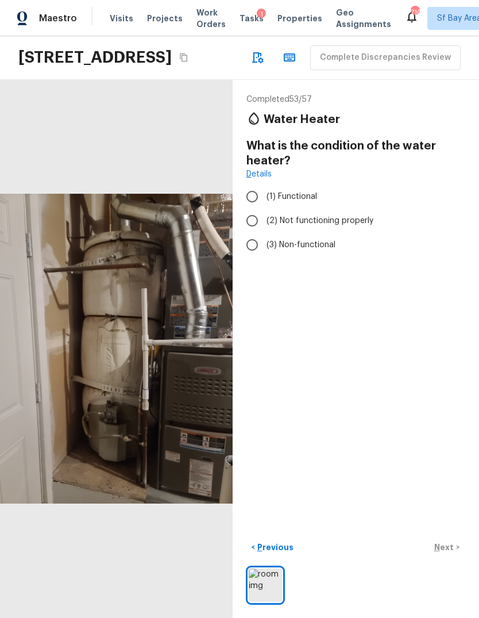
click at [367, 209] on label "(1) Functional" at bounding box center [348, 197] width 216 height 24
click at [264, 209] on input "(1) Functional" at bounding box center [252, 197] width 24 height 24
radio input "true"
click at [356, 221] on span "(2) Not functioning properly" at bounding box center [320, 220] width 107 height 11
click at [264, 221] on input "(2) Not functioning properly" at bounding box center [252, 221] width 24 height 24
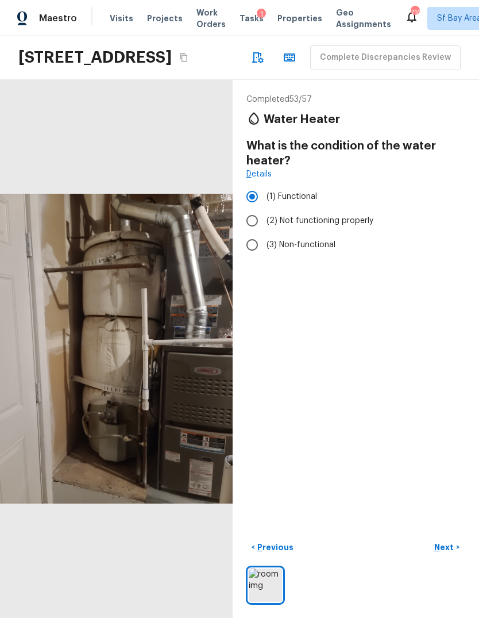
radio input "true"
click at [454, 553] on p "Next" at bounding box center [446, 547] width 22 height 11
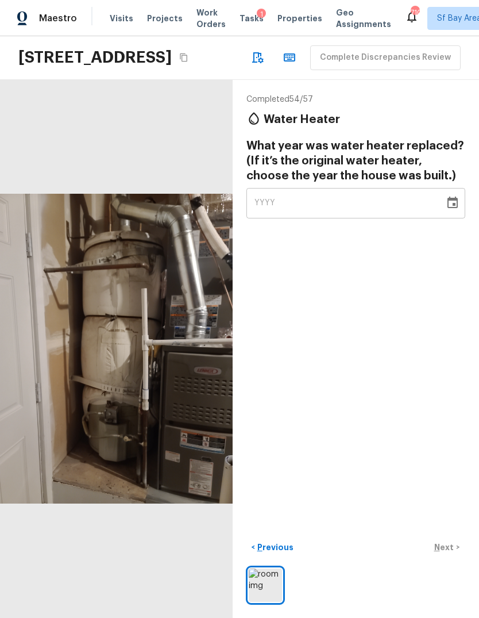
click at [390, 197] on div "YYYY" at bounding box center [346, 203] width 182 height 30
type input "1984"
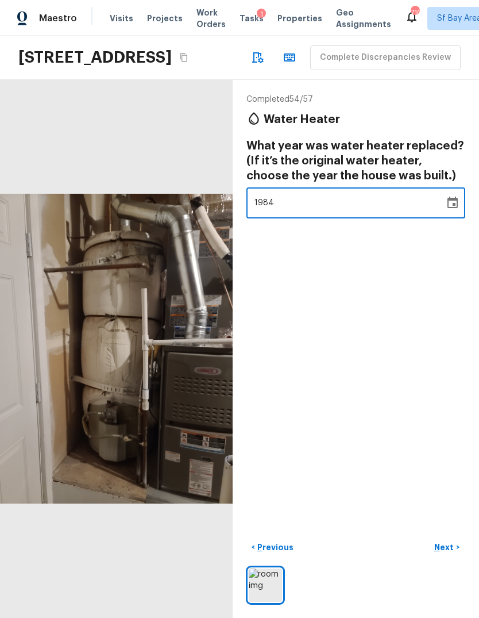
click at [431, 358] on div "Completed 54 / 57 Water Heater What year was water heater replaced? (If it’s th…" at bounding box center [356, 349] width 247 height 538
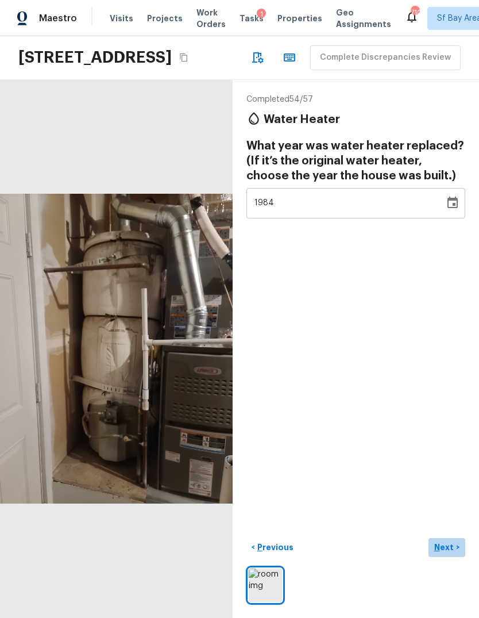
click at [452, 553] on p "Next" at bounding box center [446, 547] width 22 height 11
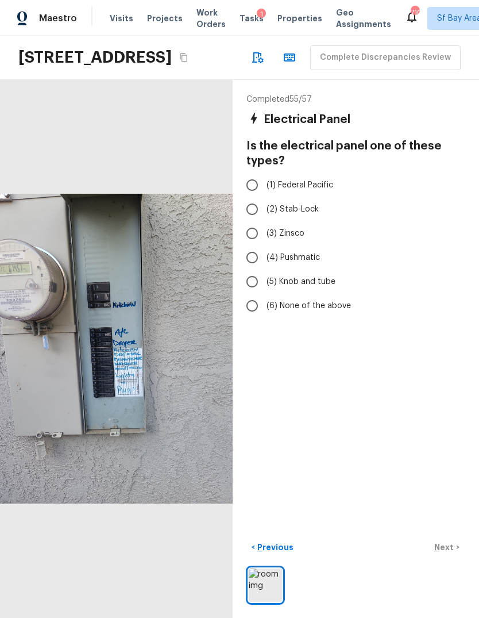
click at [331, 318] on label "(6) None of the above" at bounding box center [348, 306] width 216 height 24
click at [264, 318] on input "(6) None of the above" at bounding box center [252, 306] width 24 height 24
radio input "true"
click at [451, 553] on p "Next" at bounding box center [446, 547] width 22 height 11
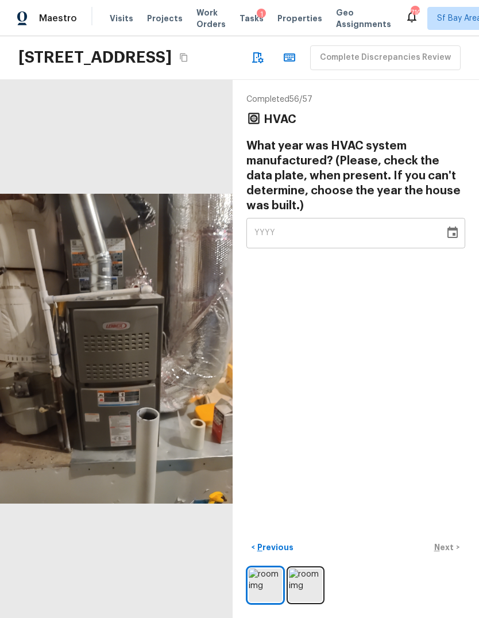
scroll to position [43, 0]
click at [299, 579] on img at bounding box center [305, 585] width 33 height 33
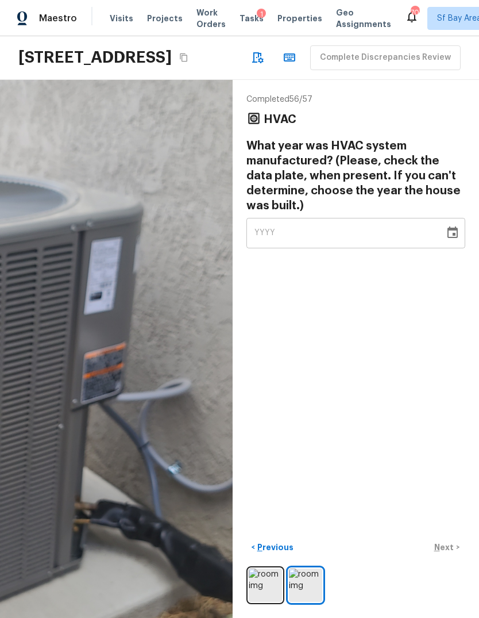
click at [381, 218] on div "YYYY" at bounding box center [346, 233] width 182 height 30
type input "0004"
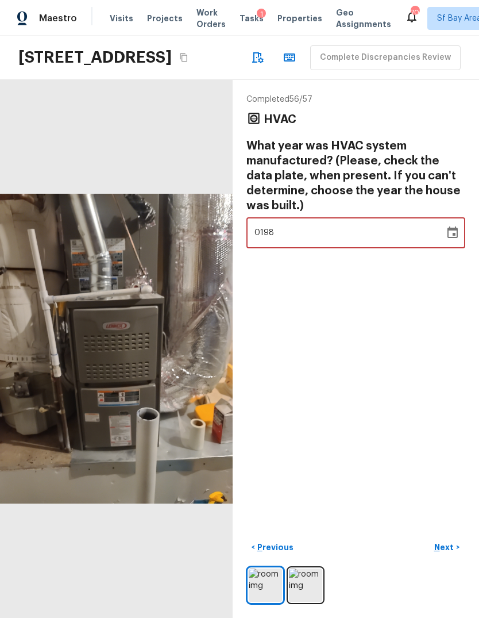
type input "1984"
click at [394, 339] on div "Completed 56 / 57 HVAC What year was HVAC system manufactured? (Please, check t…" at bounding box center [356, 349] width 247 height 538
click at [452, 543] on p "Next" at bounding box center [446, 547] width 22 height 11
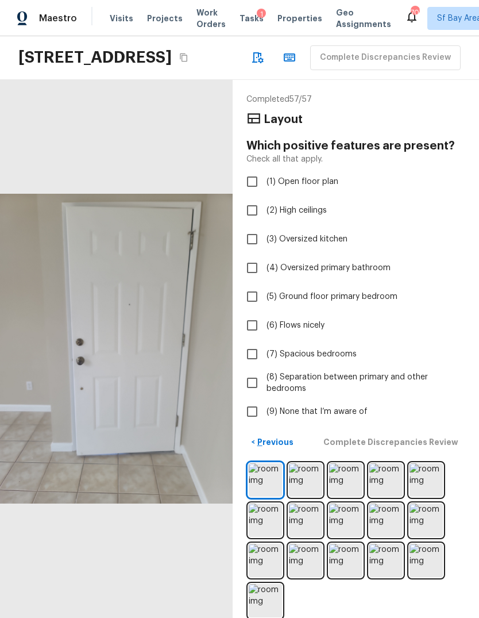
click at [256, 400] on input "(9) None that I’m aware of" at bounding box center [252, 412] width 24 height 24
checkbox input "true"
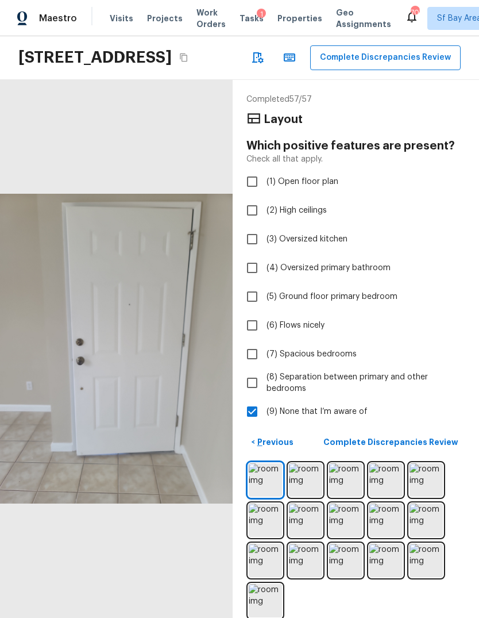
click at [435, 436] on p "Complete Discrepancies Review" at bounding box center [392, 441] width 137 height 11
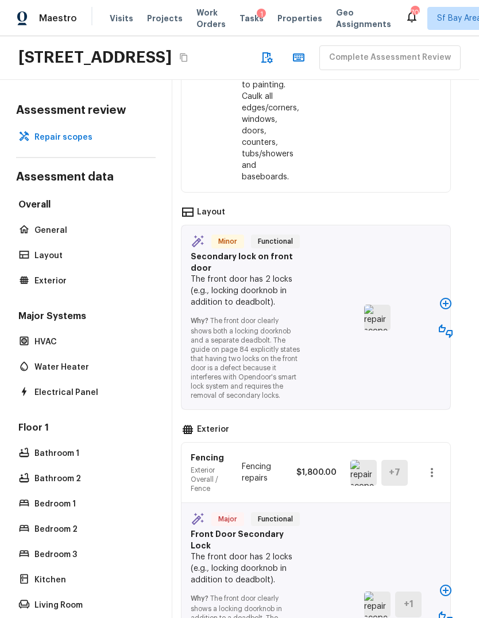
scroll to position [1710, 10]
click at [446, 310] on icon "button" at bounding box center [446, 304] width 14 height 14
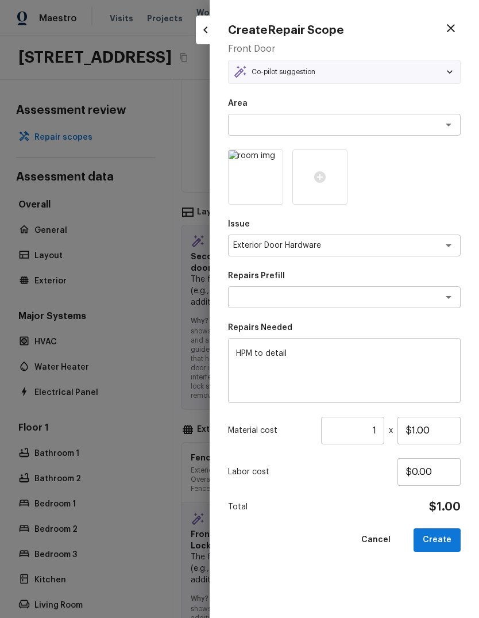
type textarea "Add a Task"
click at [444, 427] on input "$1.00" at bounding box center [429, 431] width 63 height 28
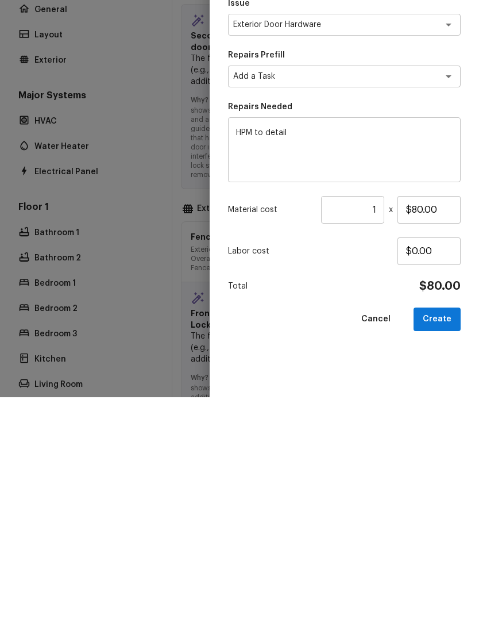
click at [448, 528] on button "Create" at bounding box center [437, 540] width 47 height 24
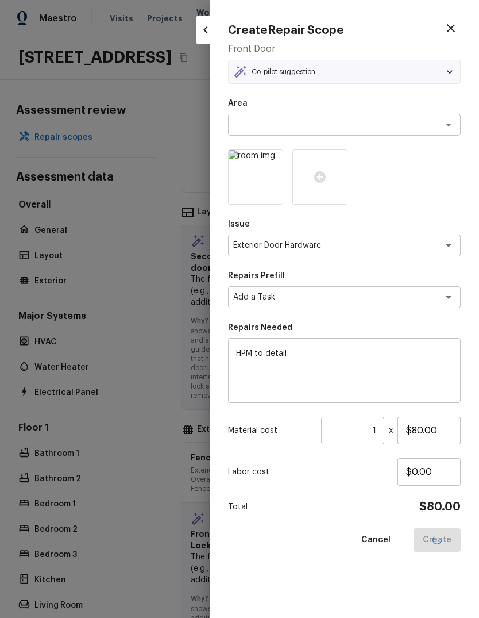
type input "$1.00"
type input "$0.00"
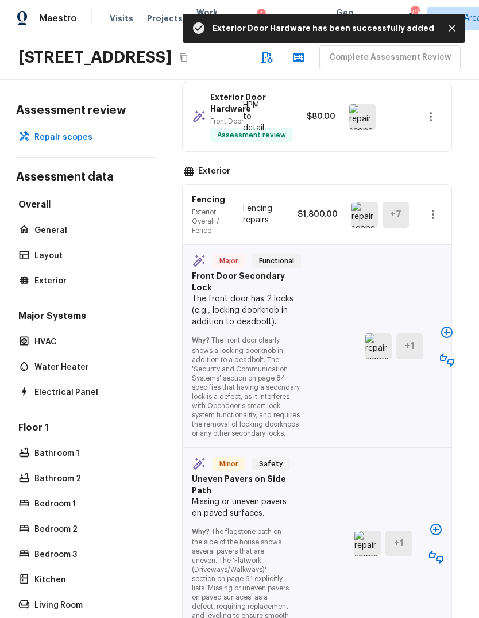
scroll to position [1909, 9]
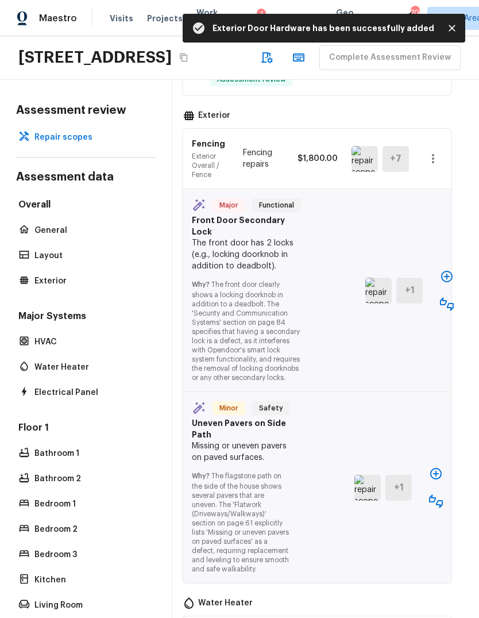
click at [452, 282] on icon "button" at bounding box center [446, 276] width 11 height 11
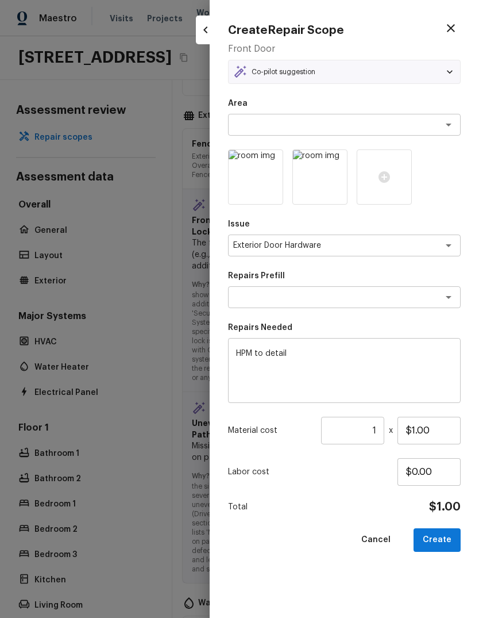
type textarea "Add a Task"
click at [440, 433] on input "$1.00" at bounding box center [429, 431] width 63 height 28
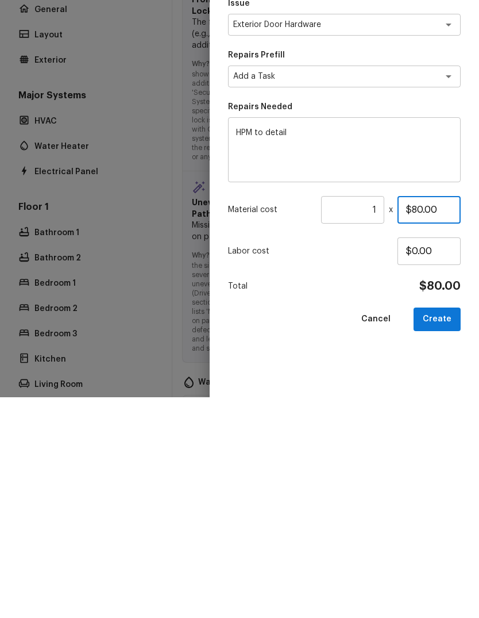
type input "$80.00"
click at [449, 528] on button "Create" at bounding box center [437, 540] width 47 height 24
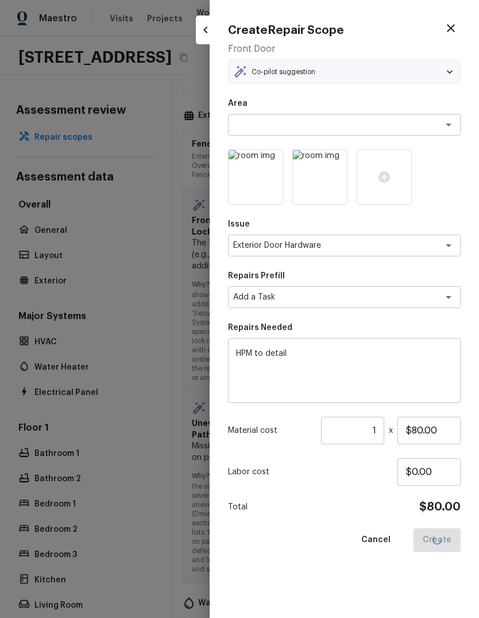
type input "$0.00"
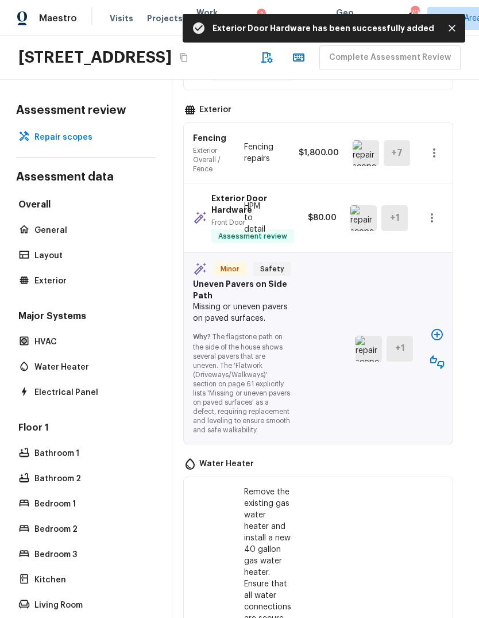
scroll to position [1919, 6]
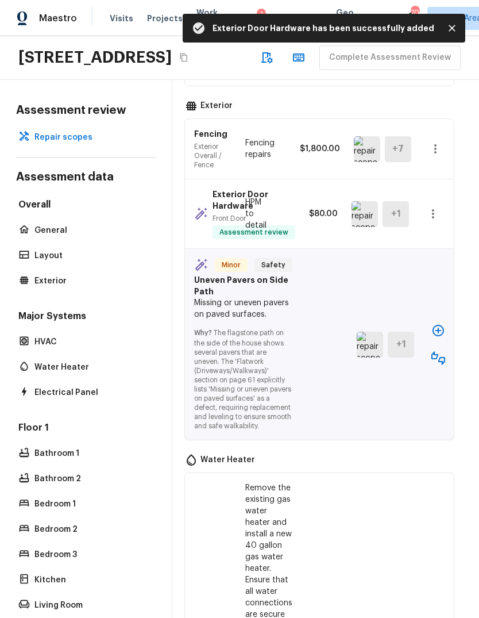
click at [439, 337] on icon "button" at bounding box center [439, 331] width 14 height 14
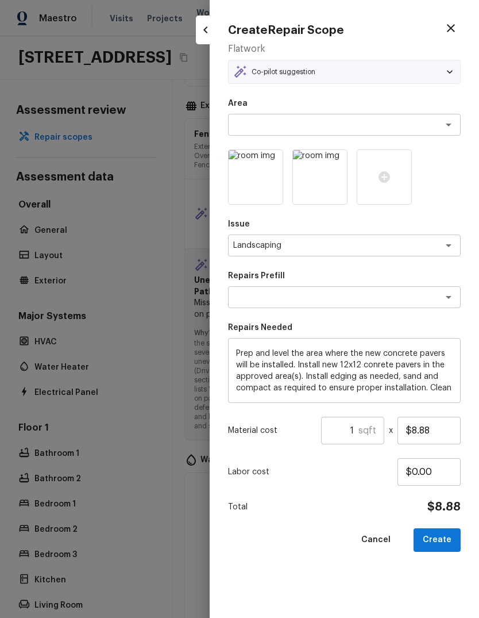
type textarea "Paver Installation"
click at [358, 430] on input "1" at bounding box center [339, 431] width 37 height 28
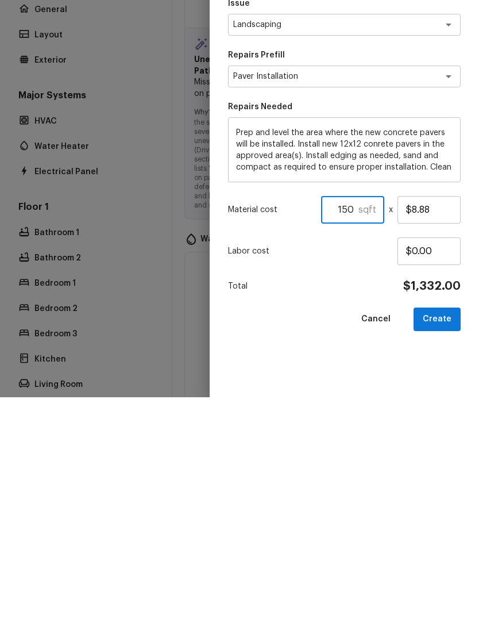
type input "150"
click at [438, 417] on input "$8.88" at bounding box center [429, 431] width 63 height 28
click at [442, 528] on button "Create" at bounding box center [437, 540] width 47 height 24
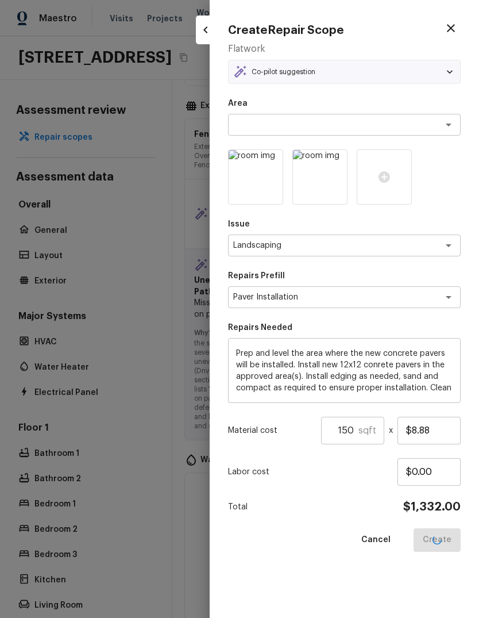
type input "1"
type input "$0.00"
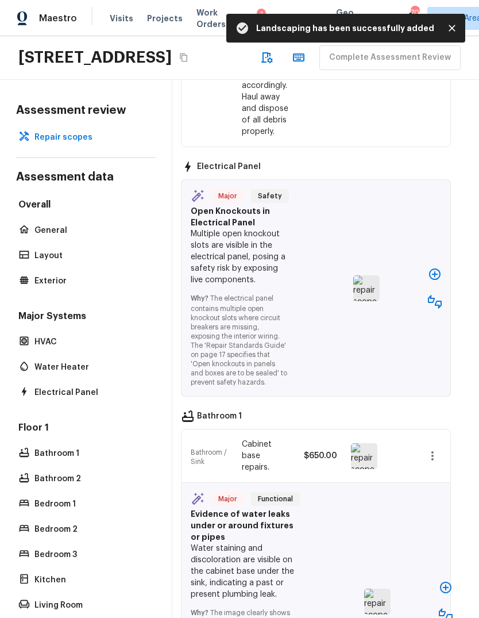
scroll to position [2815, 10]
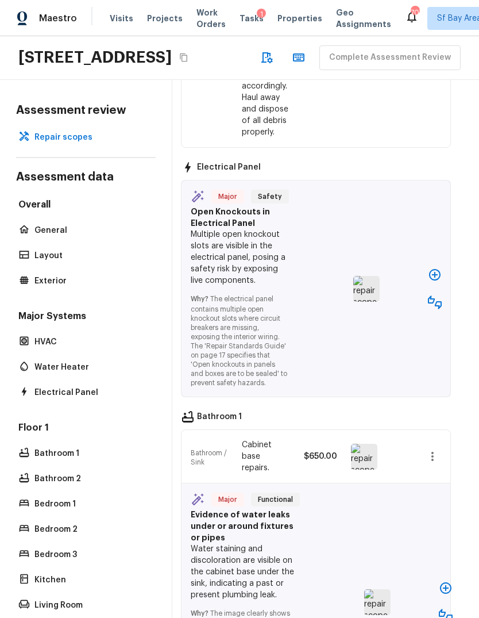
click at [442, 286] on button "button" at bounding box center [435, 274] width 23 height 23
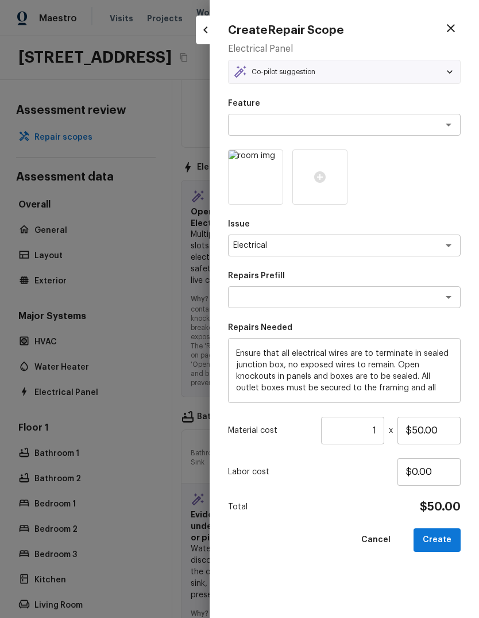
type textarea "Terminate/Conceal Wiring"
click at [452, 432] on input "$50.00" at bounding box center [429, 431] width 63 height 28
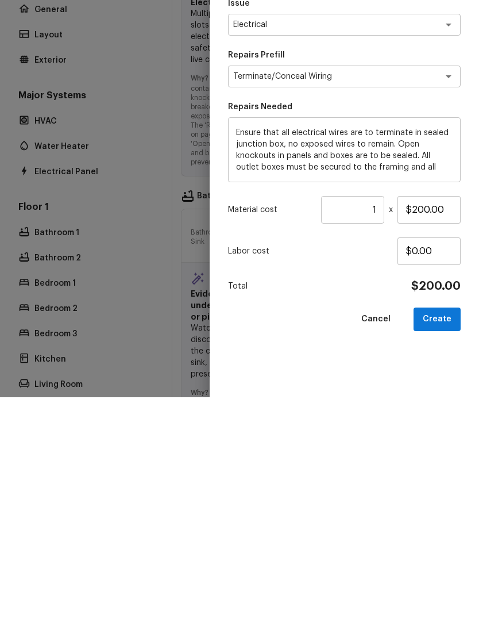
click at [454, 528] on button "Create" at bounding box center [437, 540] width 47 height 24
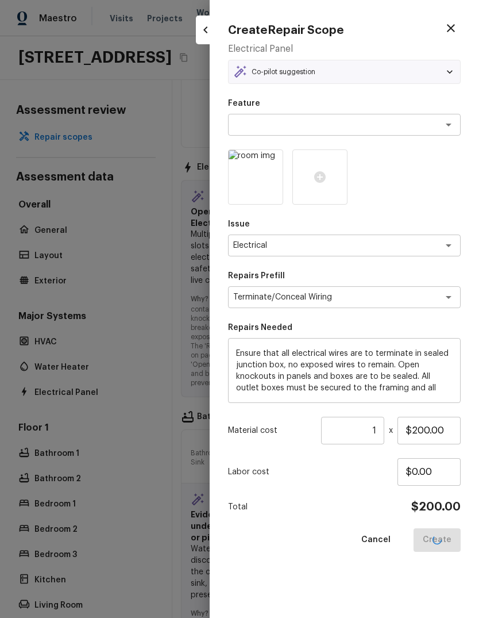
type input "$50.00"
type input "$0.00"
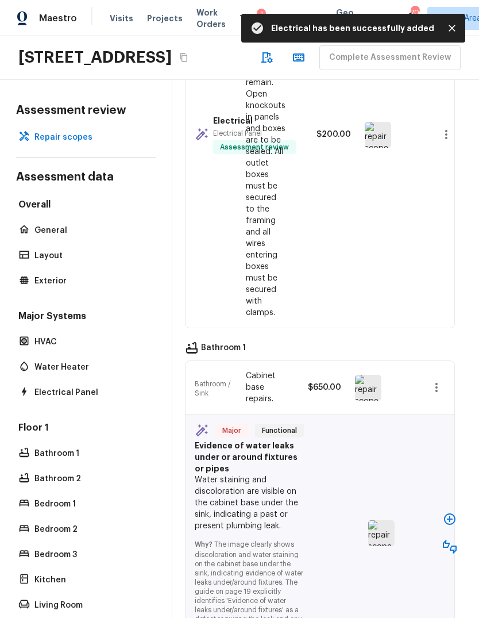
scroll to position [3135, 4]
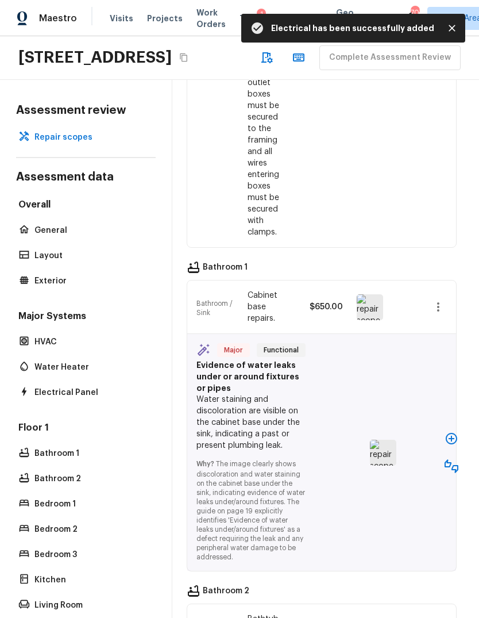
click at [456, 444] on icon "button" at bounding box center [451, 438] width 11 height 11
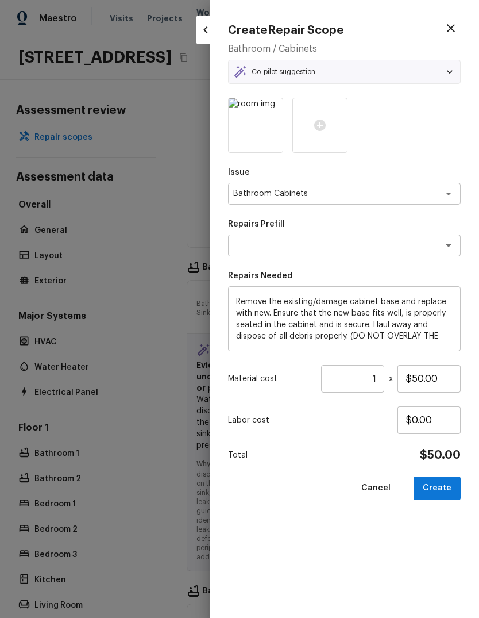
type textarea "Replace Damaged Vanity Base"
click at [443, 377] on input "$50.00" at bounding box center [429, 379] width 63 height 28
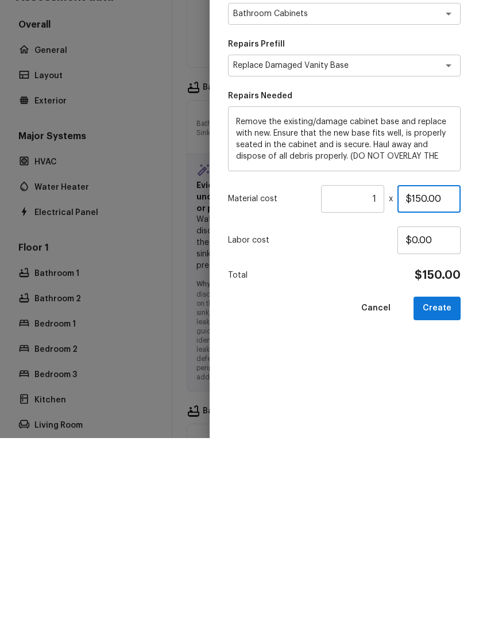
type input "$150.00"
click at [449, 477] on button "Create" at bounding box center [437, 489] width 47 height 24
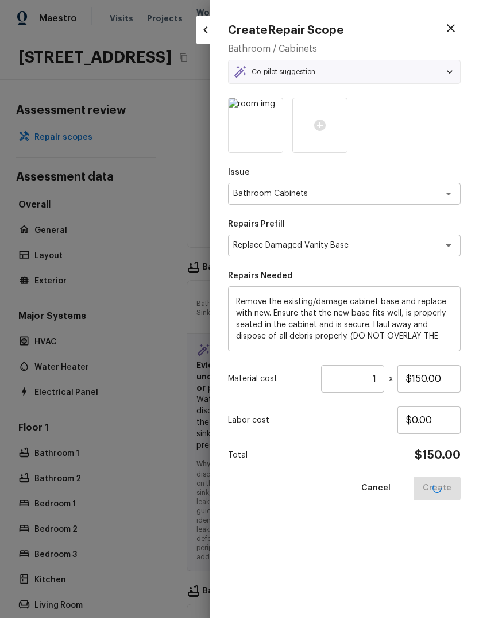
type input "$0.00"
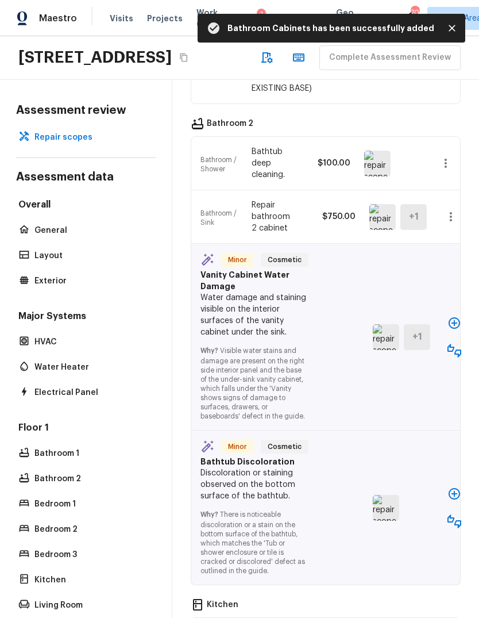
scroll to position [3567, 0]
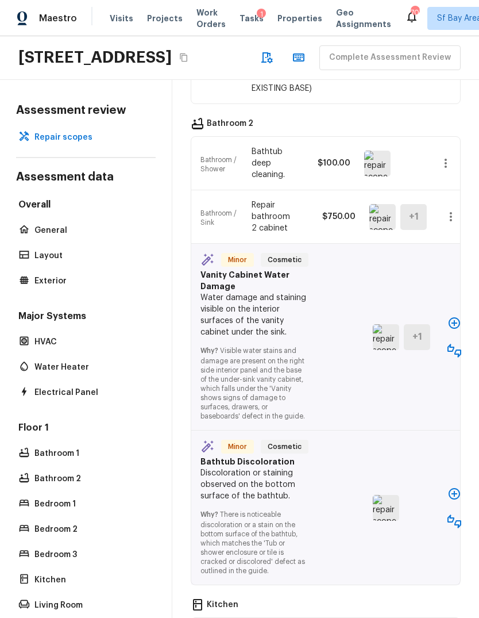
click at [460, 335] on button "button" at bounding box center [454, 323] width 23 height 23
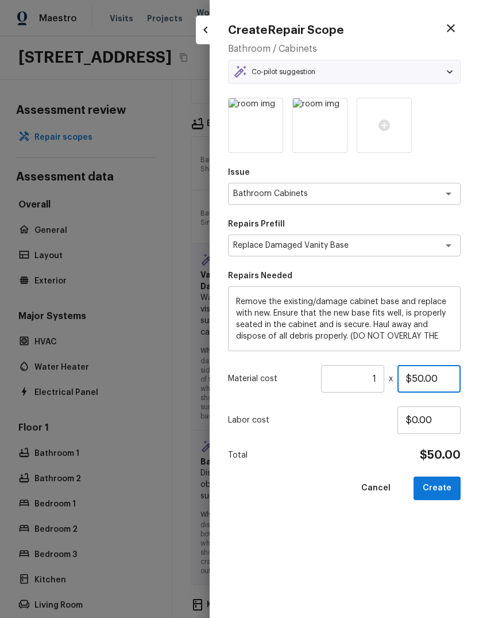
click at [419, 378] on input "$50.00" at bounding box center [429, 379] width 63 height 28
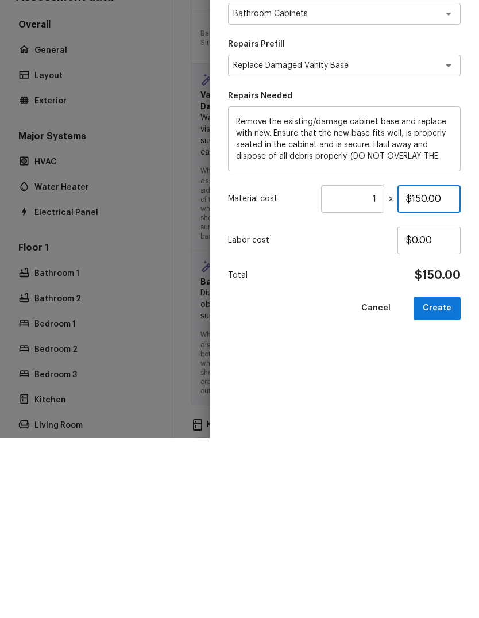
type input "$150.00"
click at [451, 477] on button "Create" at bounding box center [437, 489] width 47 height 24
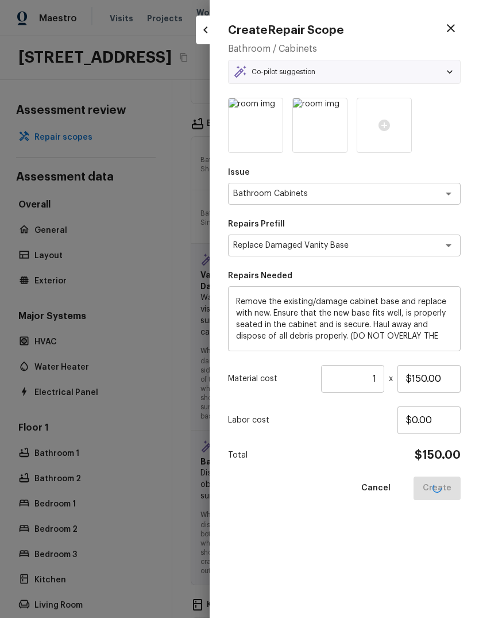
type input "$0.00"
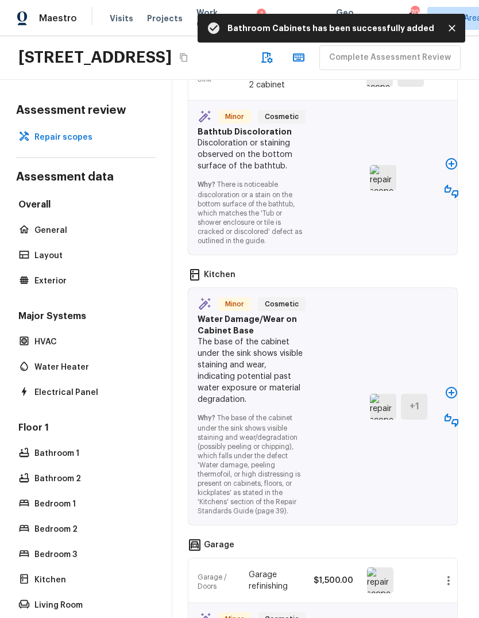
scroll to position [3720, 3]
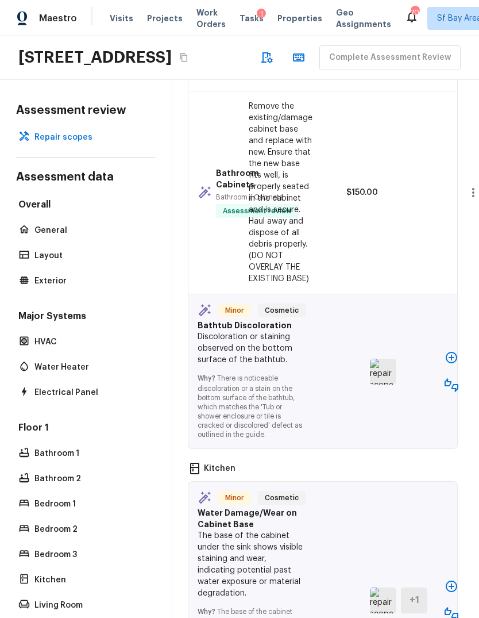
click at [448, 186] on div "Bathroom Cabinets Bathroom / Cabinets Assessment review Remove the existing/dam…" at bounding box center [323, 192] width 269 height 203
click at [453, 364] on icon "button" at bounding box center [452, 358] width 14 height 14
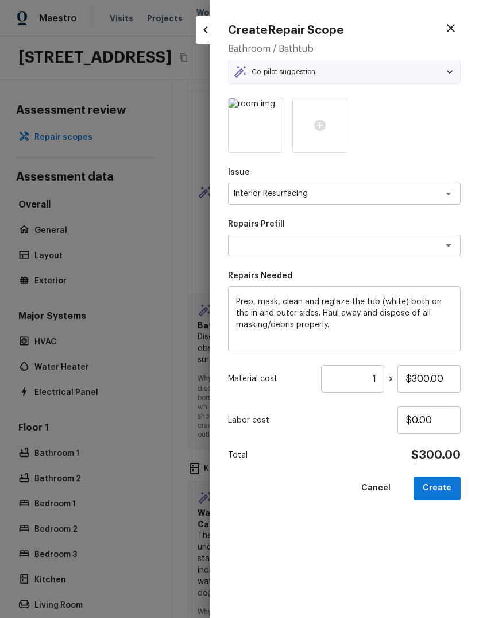
type textarea "Reglaze Tub"
click at [438, 372] on input "$300.00" at bounding box center [429, 379] width 63 height 28
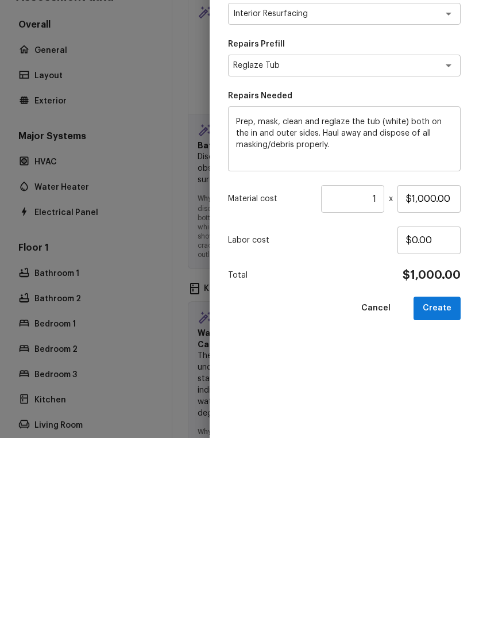
click at [452, 477] on button "Create" at bounding box center [437, 489] width 47 height 24
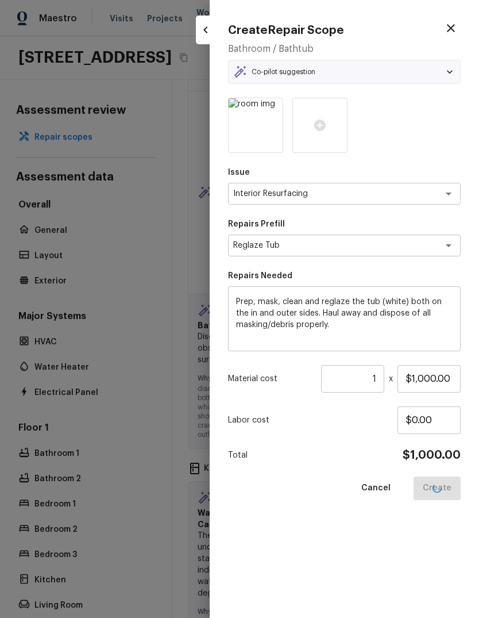
type input "$300.00"
type input "$0.00"
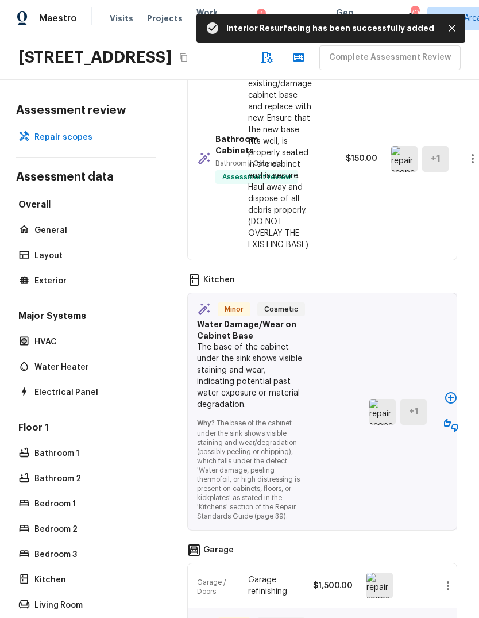
scroll to position [3938, 3]
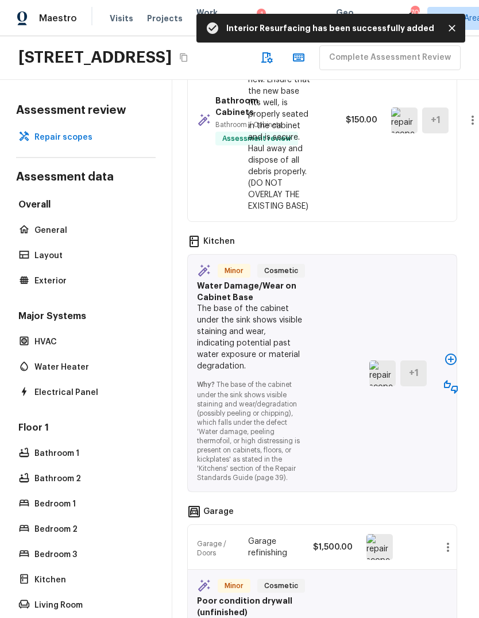
click at [455, 366] on icon "button" at bounding box center [451, 359] width 14 height 14
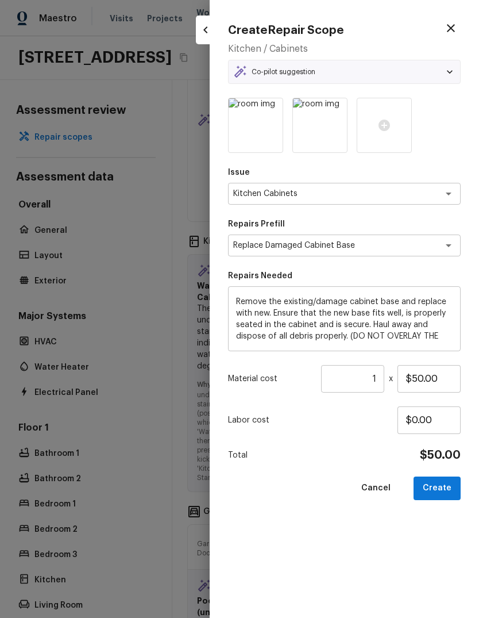
type textarea "Replace Damaged Cabinet Base"
click at [416, 379] on input "$50.00" at bounding box center [429, 379] width 63 height 28
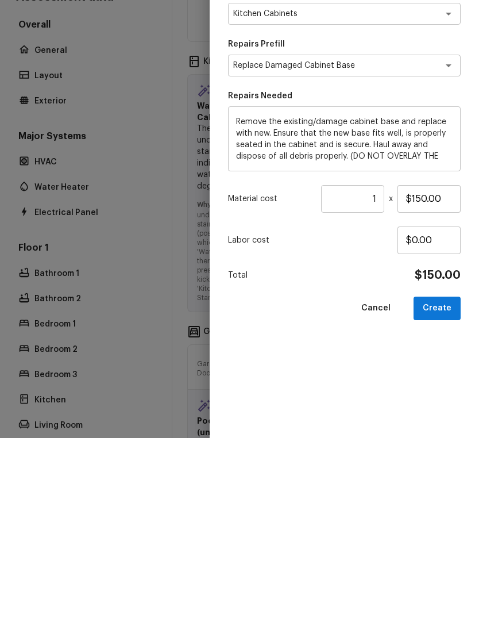
click at [442, 477] on button "Create" at bounding box center [437, 489] width 47 height 24
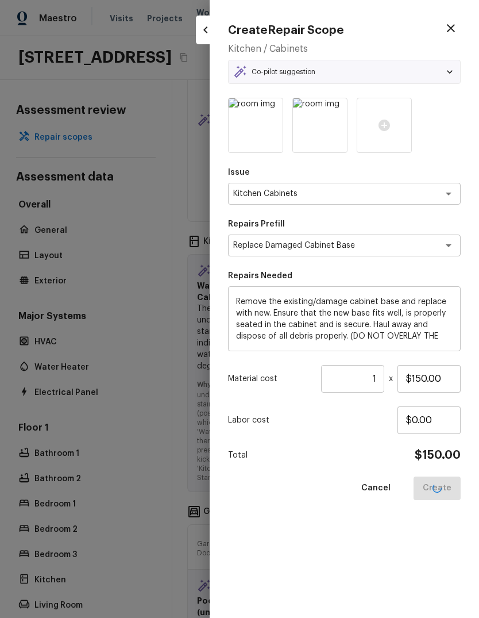
type input "$50.00"
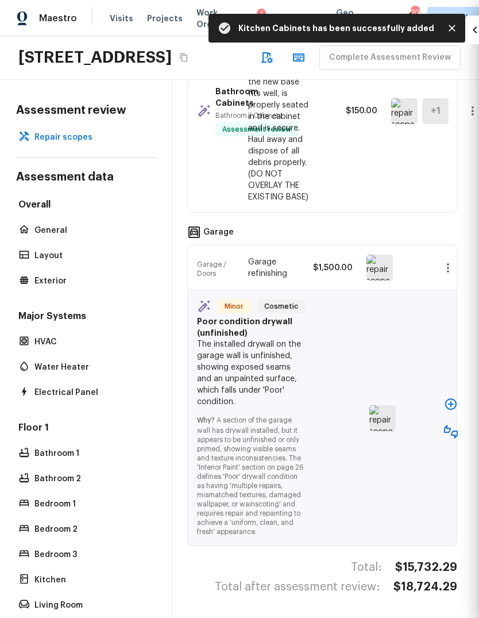
type input "$0.00"
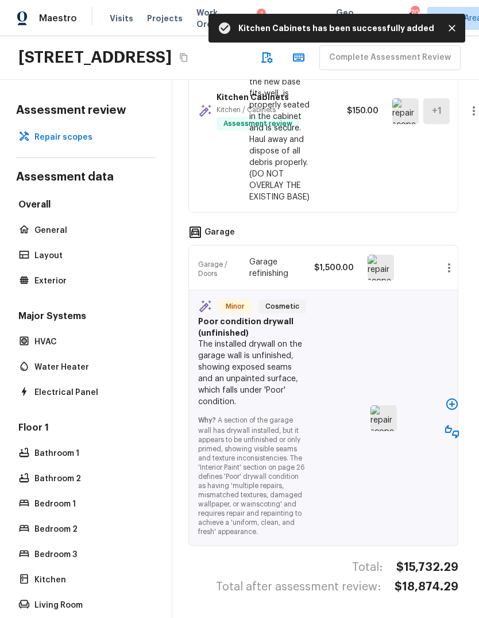
scroll to position [4208, 2]
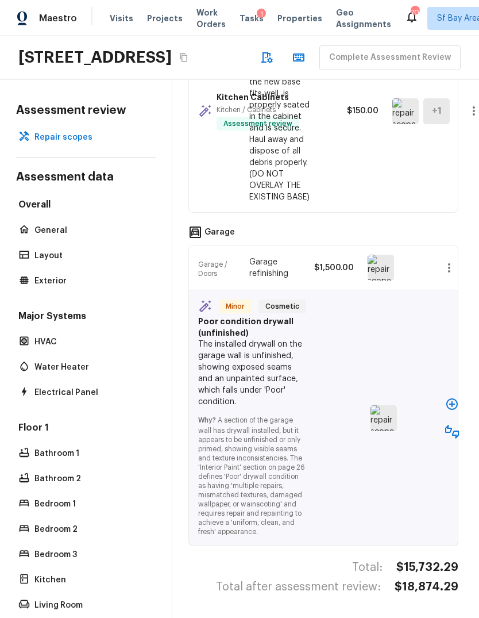
click at [454, 400] on icon "button" at bounding box center [453, 404] width 14 height 14
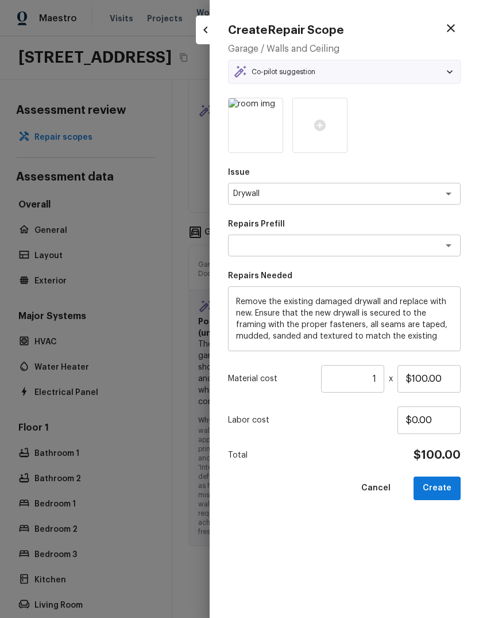
type textarea "Install & Finish New Drywall"
click at [427, 379] on input "$100.00" at bounding box center [429, 379] width 63 height 28
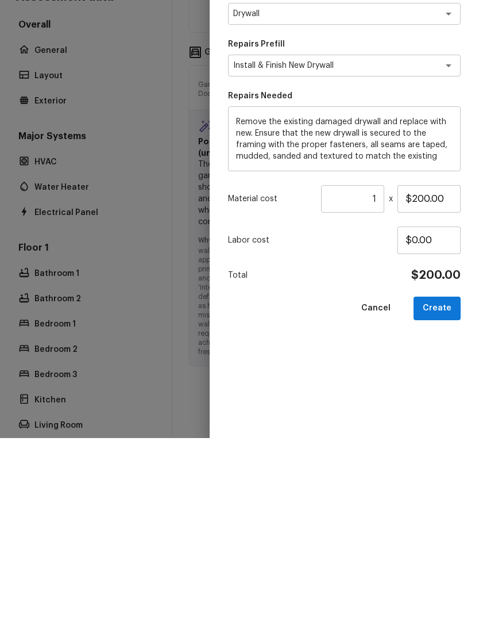
click at [443, 477] on button "Create" at bounding box center [437, 489] width 47 height 24
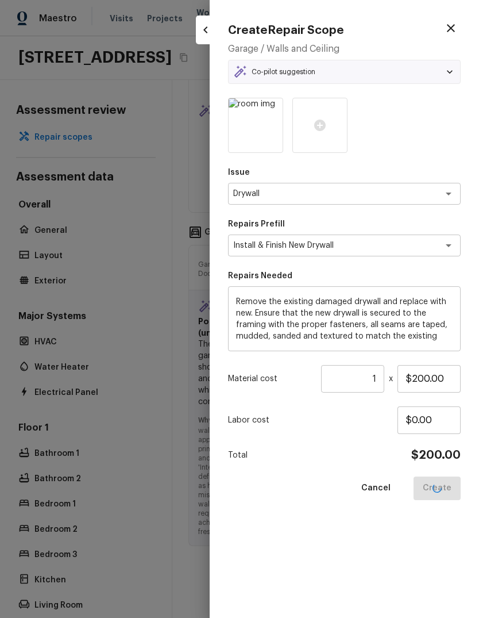
type input "$100.00"
type input "$0.00"
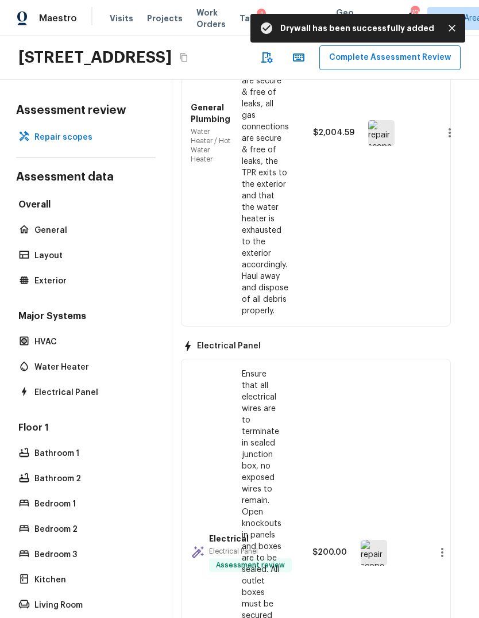
click at [320, 45] on button "Complete Assessment Review" at bounding box center [390, 57] width 141 height 25
